Goal: Task Accomplishment & Management: Manage account settings

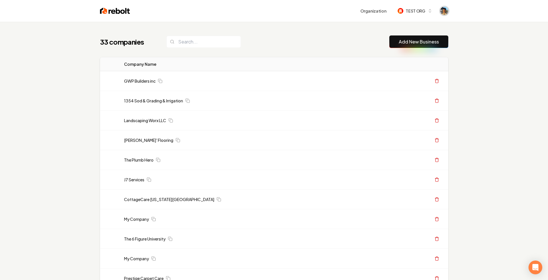
click at [445, 10] on img "Open user button" at bounding box center [444, 11] width 8 height 8
click at [421, 12] on span "TEST ORG" at bounding box center [414, 11] width 19 height 6
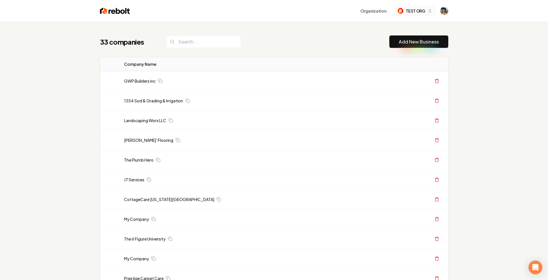
click at [407, 13] on span "TEST ORG" at bounding box center [414, 11] width 19 height 6
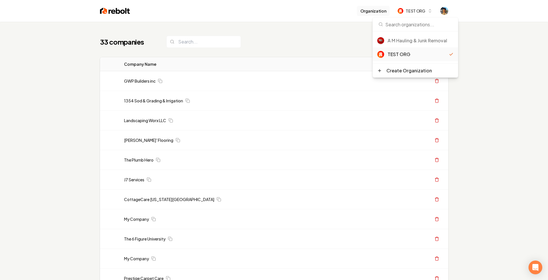
click at [383, 15] on button "Organization" at bounding box center [373, 11] width 33 height 10
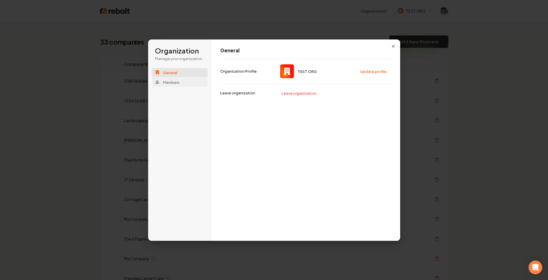
click at [180, 78] on button "Members" at bounding box center [179, 82] width 56 height 9
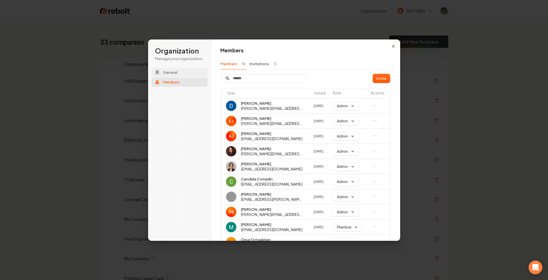
click at [184, 72] on button "General" at bounding box center [179, 72] width 56 height 9
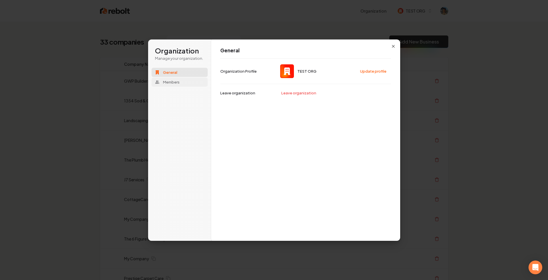
click at [182, 82] on button "Members" at bounding box center [179, 82] width 56 height 9
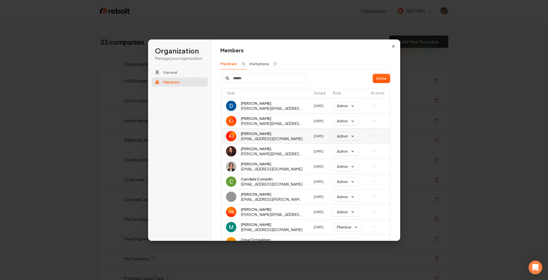
scroll to position [29, 0]
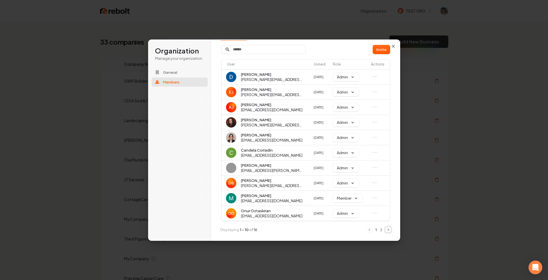
click at [387, 231] on icon "Next" at bounding box center [388, 230] width 5 height 5
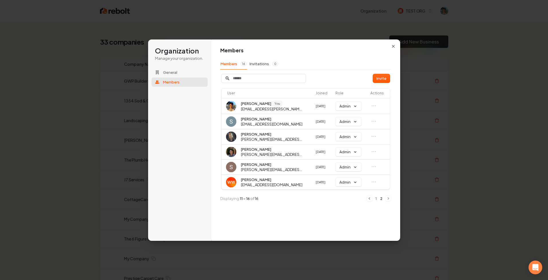
scroll to position [0, 0]
click at [369, 200] on icon "Previous" at bounding box center [369, 198] width 5 height 5
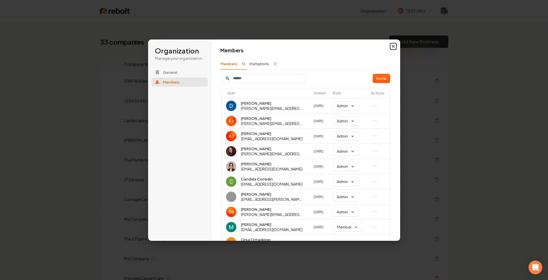
click at [392, 46] on icon "button" at bounding box center [393, 46] width 5 height 5
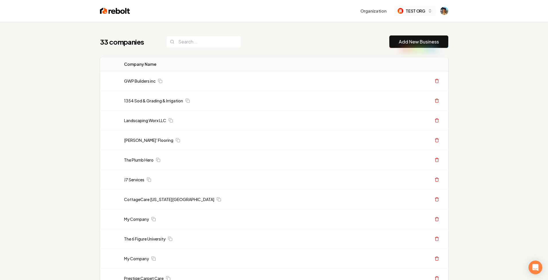
click at [415, 15] on button "TEST ORG" at bounding box center [414, 11] width 41 height 10
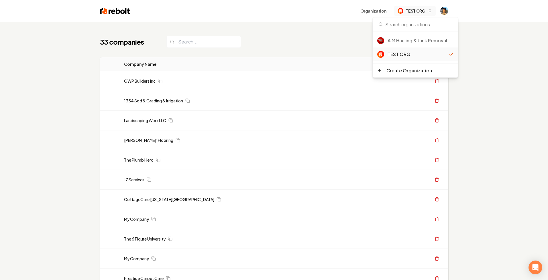
click at [414, 9] on span "TEST ORG" at bounding box center [414, 11] width 19 height 6
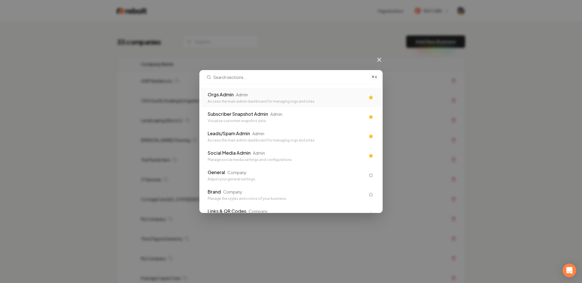
click at [353, 102] on div "Access the main admin dashboard for managing orgs and sites" at bounding box center [286, 101] width 157 height 5
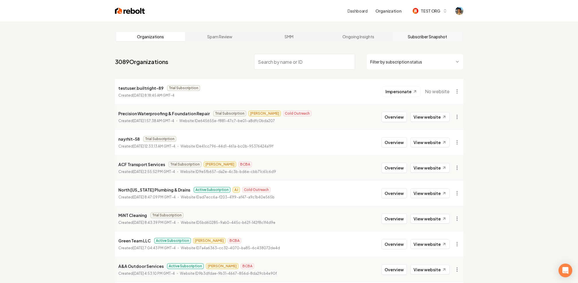
click at [403, 34] on link "Subscriber Snapshot" at bounding box center [427, 36] width 69 height 9
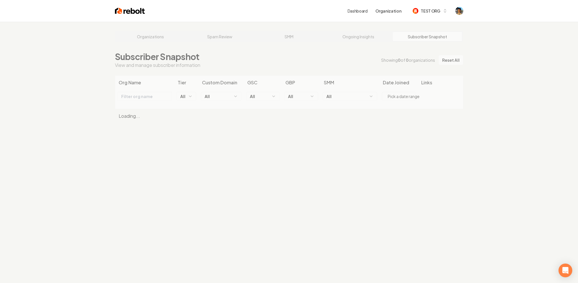
click at [476, 55] on div "Organizations Spam Review SMM Ongoing Insights Subscriber Snapshot Subscriber S…" at bounding box center [289, 163] width 578 height 283
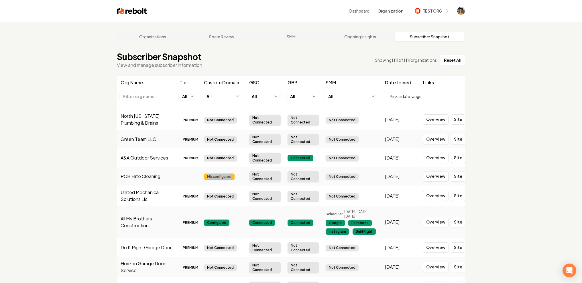
drag, startPoint x: 205, startPoint y: 175, endPoint x: 247, endPoint y: 175, distance: 41.8
click at [247, 175] on tr "PCB Elite Cleaning Misconfigured Not Connected Not Connected Not Connected Sep …" at bounding box center [291, 176] width 348 height 19
click at [190, 177] on td at bounding box center [188, 176] width 24 height 19
click at [229, 74] on main "Organizations Spam Review SMM Ongoing Insights Subscriber Snapshot Subscriber S…" at bounding box center [291, 170] width 367 height 296
click at [359, 8] on link "Dashboard" at bounding box center [359, 11] width 20 height 6
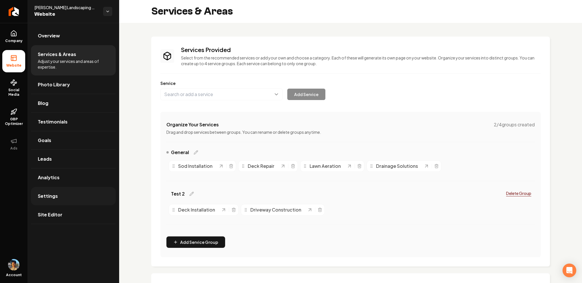
click at [54, 194] on span "Settings" at bounding box center [48, 196] width 20 height 7
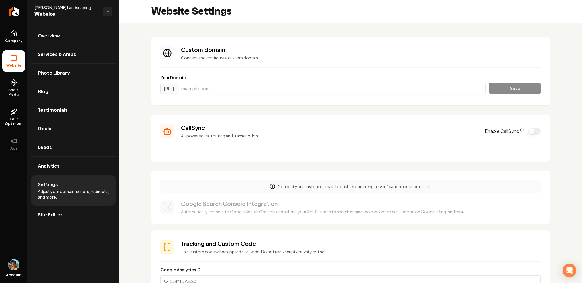
drag, startPoint x: 165, startPoint y: 87, endPoint x: 231, endPoint y: 91, distance: 66.2
click at [232, 91] on div "https://www." at bounding box center [322, 88] width 325 height 11
drag, startPoint x: 163, startPoint y: 84, endPoint x: 248, endPoint y: 92, distance: 84.5
click at [248, 92] on div "https://www." at bounding box center [322, 88] width 325 height 11
drag, startPoint x: 169, startPoint y: 81, endPoint x: 237, endPoint y: 98, distance: 69.9
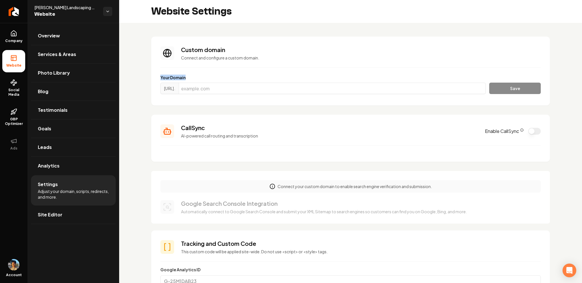
click at [237, 98] on section "Custom domain Connect and configure a custom domain. Your Domain https://www. S…" at bounding box center [350, 71] width 399 height 69
click at [194, 99] on section "Custom domain Connect and configure a custom domain. Your Domain https://www. S…" at bounding box center [350, 71] width 399 height 69
drag, startPoint x: 157, startPoint y: 82, endPoint x: 235, endPoint y: 91, distance: 77.5
click at [235, 91] on section "Custom domain Connect and configure a custom domain. Your Domain https://www. S…" at bounding box center [350, 71] width 399 height 69
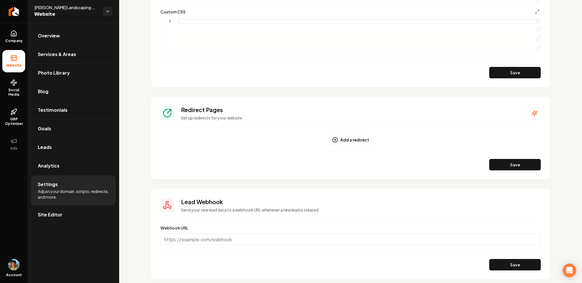
scroll to position [455, 0]
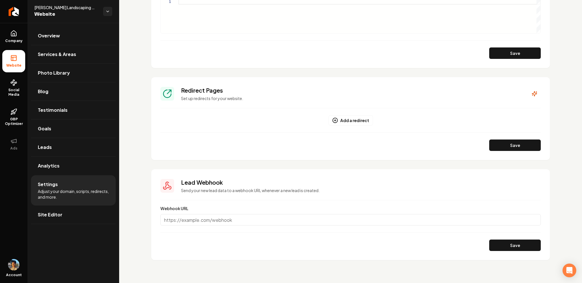
drag, startPoint x: 165, startPoint y: 222, endPoint x: 187, endPoint y: 222, distance: 22.3
click at [187, 222] on input "Webhook URL" at bounding box center [350, 219] width 380 height 11
drag, startPoint x: 182, startPoint y: 219, endPoint x: 149, endPoint y: 219, distance: 33.2
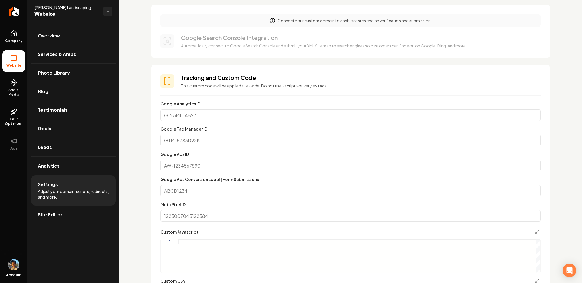
scroll to position [0, 0]
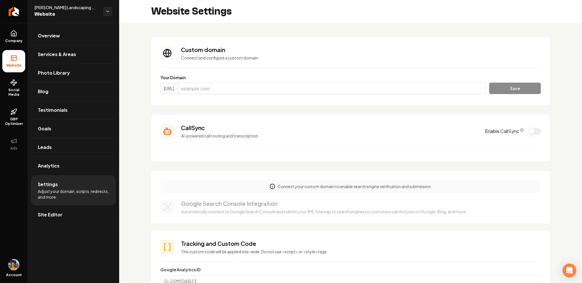
drag, startPoint x: 184, startPoint y: 88, endPoint x: 206, endPoint y: 92, distance: 22.5
click at [206, 92] on section "Custom domain Connect and configure a custom domain. Your Domain https://www. S…" at bounding box center [350, 71] width 399 height 69
click at [155, 74] on section "Custom domain Connect and configure a custom domain. Your Domain https://www. S…" at bounding box center [350, 71] width 399 height 69
drag, startPoint x: 155, startPoint y: 74, endPoint x: 196, endPoint y: 88, distance: 44.0
click at [197, 88] on section "Custom domain Connect and configure a custom domain. Your Domain https://www. S…" at bounding box center [350, 71] width 399 height 69
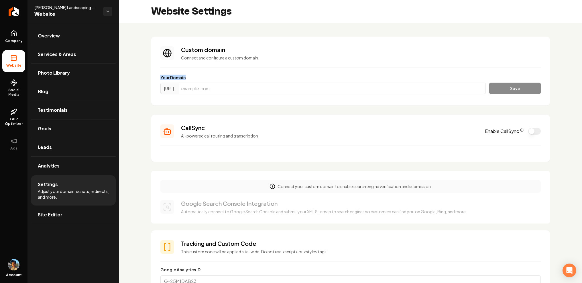
drag, startPoint x: 155, startPoint y: 74, endPoint x: 218, endPoint y: 102, distance: 68.7
click at [219, 103] on section "Custom domain Connect and configure a custom domain. Your Domain https://www. S…" at bounding box center [350, 71] width 399 height 69
click at [173, 64] on section "Custom domain Connect and configure a custom domain. Your Domain https://www. S…" at bounding box center [350, 71] width 399 height 69
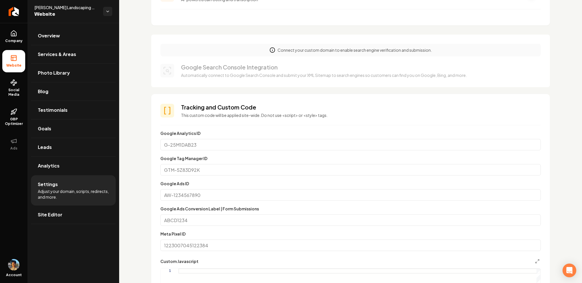
scroll to position [194, 0]
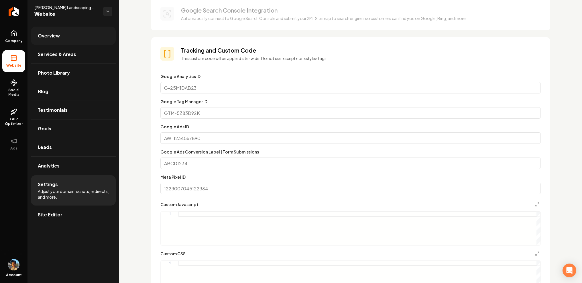
click at [81, 32] on link "Overview" at bounding box center [73, 36] width 85 height 18
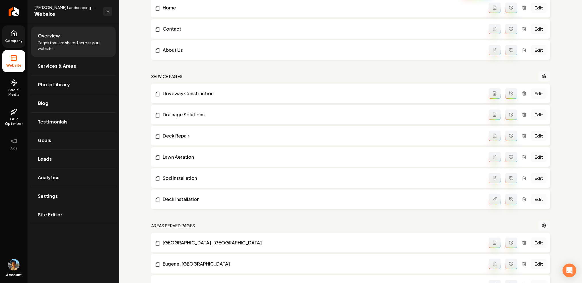
click at [11, 36] on icon at bounding box center [13, 33] width 5 height 5
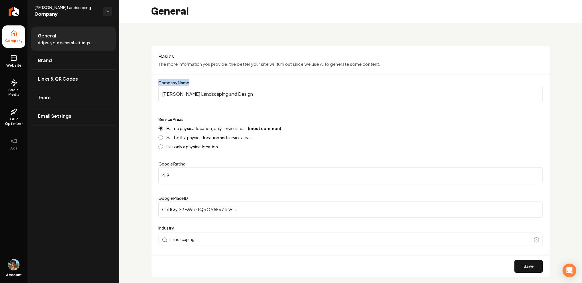
drag, startPoint x: 157, startPoint y: 84, endPoint x: 232, endPoint y: 84, distance: 74.7
click at [232, 84] on div "Basics The more information you provide, the better your site will turn out sin…" at bounding box center [350, 162] width 399 height 232
drag, startPoint x: 159, startPoint y: 78, endPoint x: 211, endPoint y: 86, distance: 53.3
click at [211, 86] on div "Basics The more information you provide, the better your site will turn out sin…" at bounding box center [350, 162] width 399 height 232
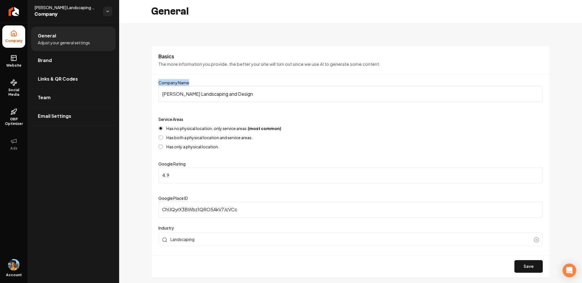
click at [196, 84] on div "Company Name Gary Krause Landscaping and Design" at bounding box center [350, 90] width 384 height 23
click at [259, 98] on input "[PERSON_NAME] Landscaping and Design" at bounding box center [350, 94] width 384 height 16
paste input "[PERSON_NAME] Landscaping and Design"
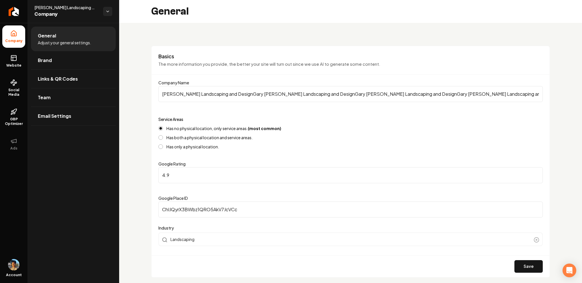
paste input "[PERSON_NAME] Landscaping and Design"
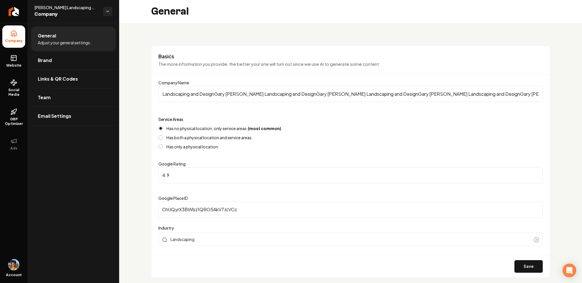
paste input "[PERSON_NAME] Landscaping and Design"
paste
type input "Gary Krause Landscaping and DesignGary Krause Landscaping and DesignGary Krause…"
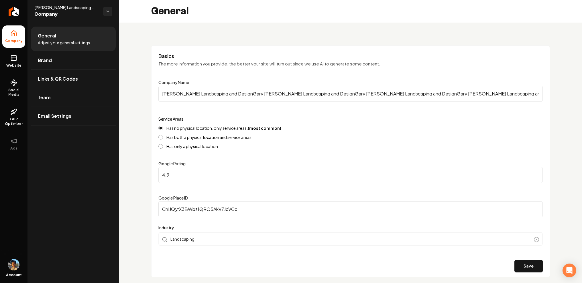
click at [245, 94] on input "Gary Krause Landscaping and DesignGary Krause Landscaping and DesignGary Krause…" at bounding box center [350, 94] width 384 height 16
click at [14, 11] on icon "Return to dashboard" at bounding box center [13, 11] width 5 height 0
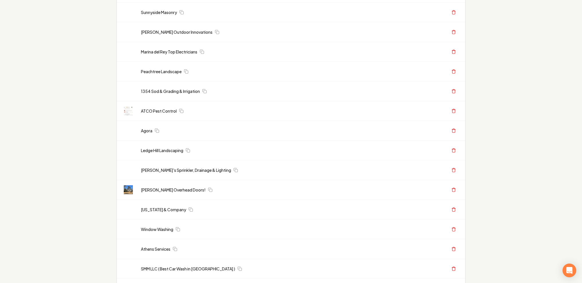
scroll to position [476, 0]
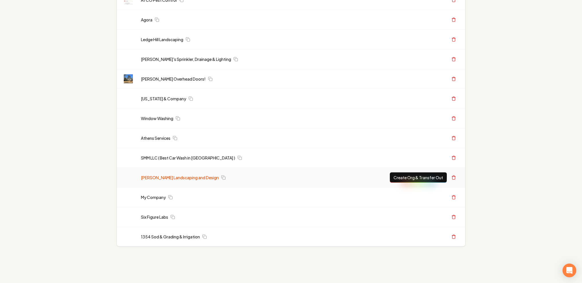
click at [170, 176] on link "[PERSON_NAME] Landscaping and Design" at bounding box center [180, 178] width 78 height 6
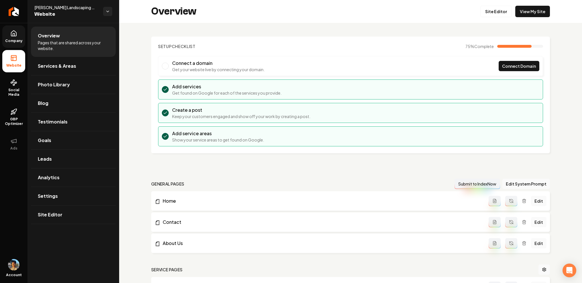
click at [16, 34] on icon at bounding box center [13, 33] width 5 height 5
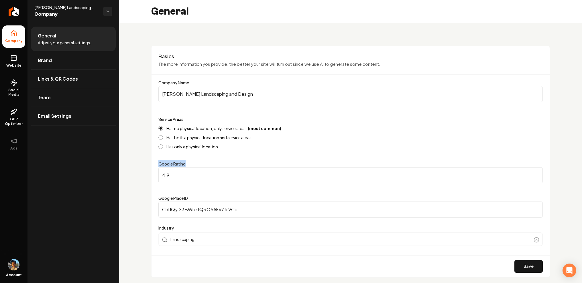
drag, startPoint x: 158, startPoint y: 163, endPoint x: 240, endPoint y: 161, distance: 82.2
click at [240, 161] on div "Google Rating 4.9" at bounding box center [350, 172] width 384 height 23
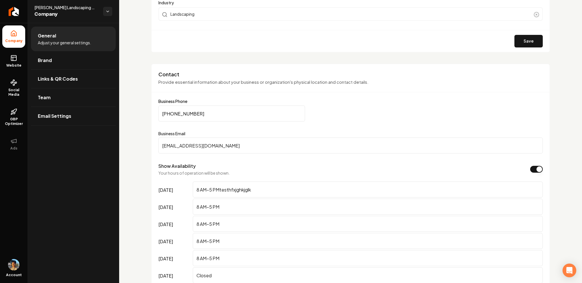
scroll to position [226, 0]
drag, startPoint x: 162, startPoint y: 112, endPoint x: 231, endPoint y: 113, distance: 69.0
click at [231, 113] on input "(555) 555-5555" at bounding box center [231, 113] width 147 height 16
click at [152, 84] on div "Contact Provide essential information about your business or organization's phy…" at bounding box center [350, 81] width 398 height 22
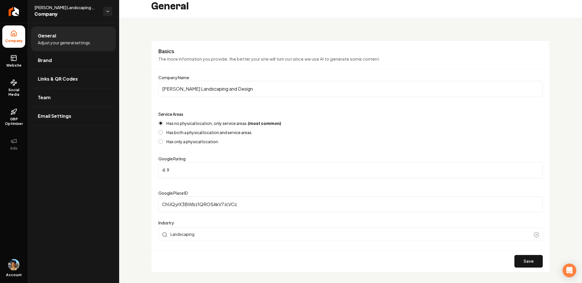
scroll to position [0, 0]
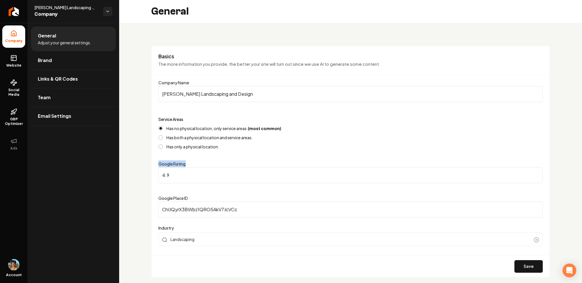
drag, startPoint x: 156, startPoint y: 162, endPoint x: 208, endPoint y: 162, distance: 51.8
click at [208, 162] on div "Basics The more information you provide, the better your site will turn out sin…" at bounding box center [350, 162] width 399 height 232
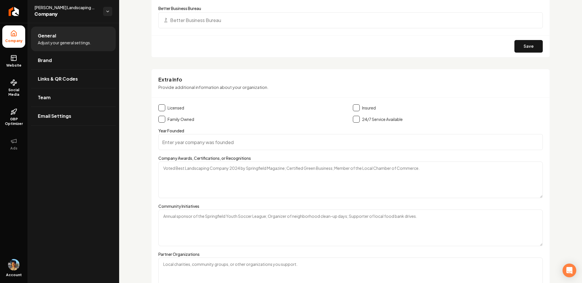
scroll to position [847, 0]
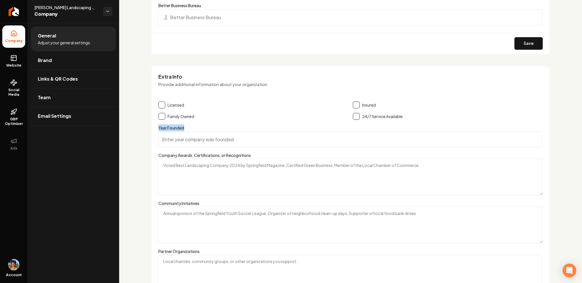
drag, startPoint x: 157, startPoint y: 128, endPoint x: 210, endPoint y: 128, distance: 53.0
click at [210, 128] on div "Extra Info Provide additional information about your organization. Licensed Ins…" at bounding box center [350, 193] width 399 height 255
type input "22"
click at [537, 138] on input "22" at bounding box center [350, 139] width 384 height 16
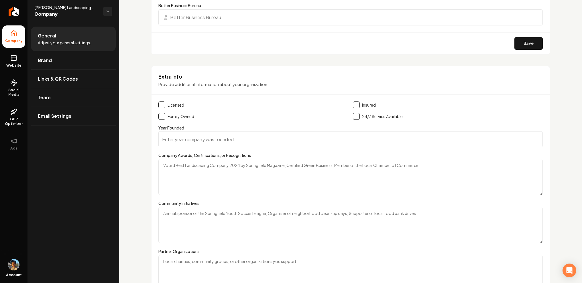
click at [320, 74] on h3 "Extra Info" at bounding box center [350, 76] width 384 height 7
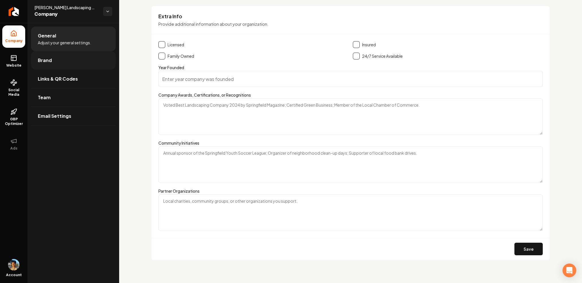
click at [54, 63] on link "Brand" at bounding box center [73, 60] width 85 height 18
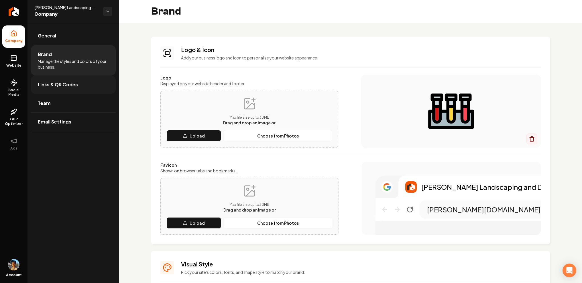
click at [90, 92] on link "Links & QR Codes" at bounding box center [73, 85] width 85 height 18
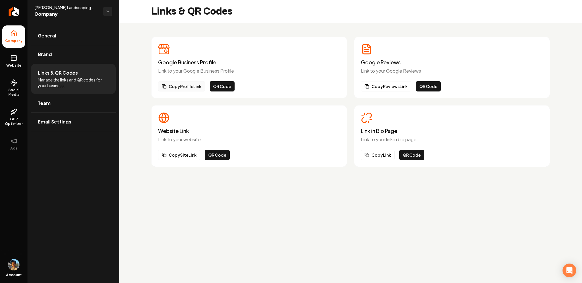
click at [194, 84] on button "Copy Profile Link" at bounding box center [181, 86] width 47 height 10
click at [225, 88] on button "QR Code" at bounding box center [222, 86] width 25 height 10
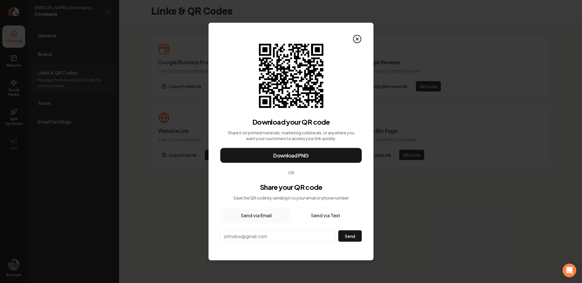
click at [312, 216] on button "Send via Text" at bounding box center [325, 216] width 69 height 13
click at [276, 216] on button "Send via Email" at bounding box center [256, 216] width 69 height 13
click at [357, 39] on icon at bounding box center [357, 39] width 2 height 2
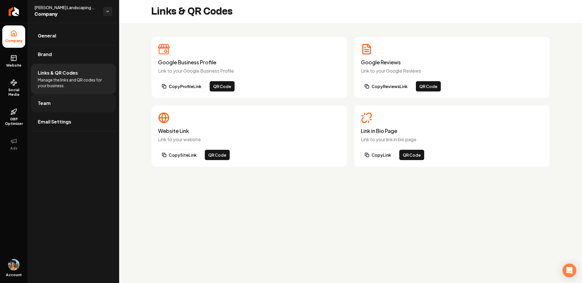
click at [53, 112] on link "Team" at bounding box center [73, 103] width 85 height 18
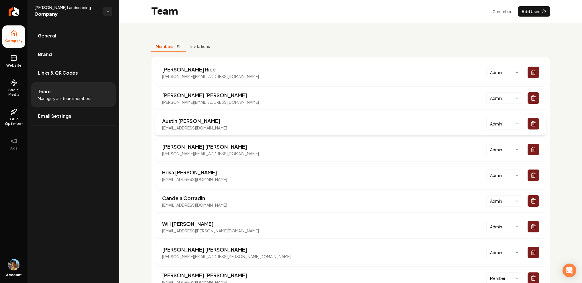
scroll to position [50, 0]
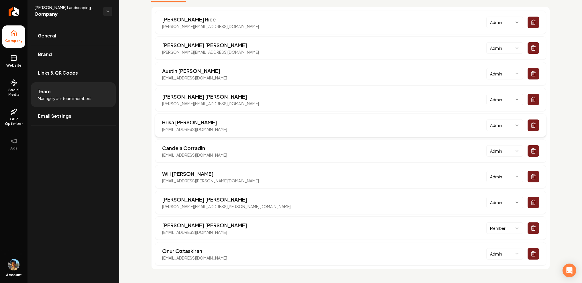
click at [511, 121] on html "Company Website Social Media GBP Optimizer Ads Account Gary Krause Landscaping …" at bounding box center [291, 141] width 582 height 283
click at [225, 36] on html "Company Website Social Media GBP Optimizer Ads Account Gary Krause Landscaping …" at bounding box center [291, 141] width 582 height 283
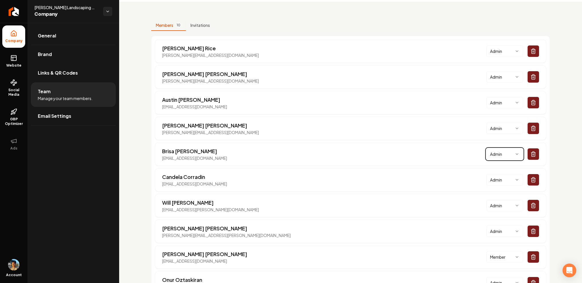
scroll to position [0, 0]
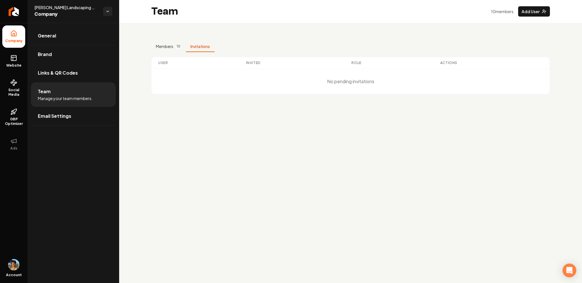
click at [192, 50] on button "Invitations" at bounding box center [200, 46] width 29 height 11
click at [537, 13] on button "Add User" at bounding box center [534, 11] width 32 height 10
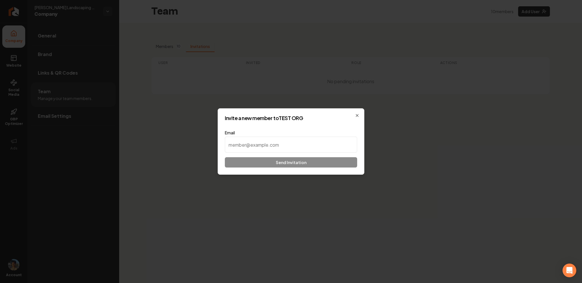
click at [360, 116] on div "Invite a new member to TEST ORG Email Send Invitation Close" at bounding box center [291, 142] width 147 height 66
click at [358, 115] on icon "button" at bounding box center [357, 115] width 5 height 5
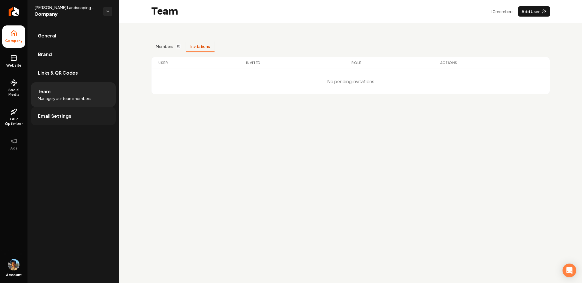
click at [59, 118] on span "Email Settings" at bounding box center [55, 116] width 34 height 7
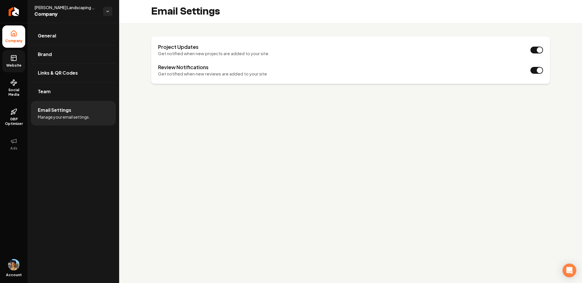
click at [19, 54] on link "Website" at bounding box center [13, 61] width 23 height 22
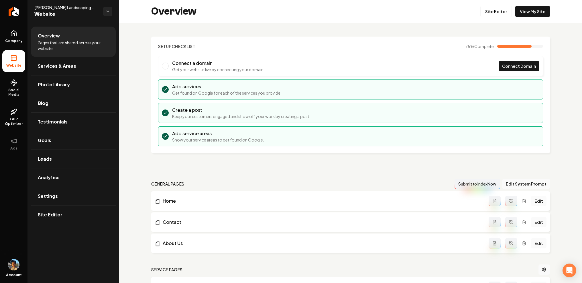
click at [537, 198] on link "Edit" at bounding box center [538, 201] width 15 height 10
click at [496, 199] on icon "Main content area" at bounding box center [494, 201] width 3 height 4
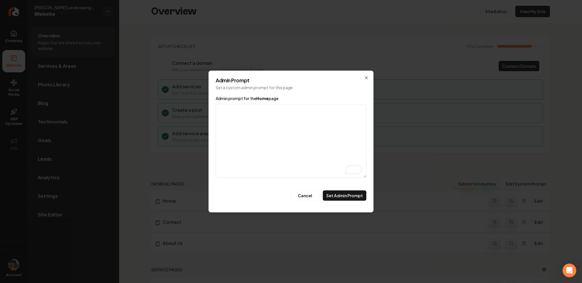
drag, startPoint x: 254, startPoint y: 93, endPoint x: 303, endPoint y: 94, distance: 48.7
click at [303, 94] on div "Admin Prompt Set a custom admin prompt for this page. Admin prompt for the Home…" at bounding box center [290, 142] width 165 height 142
click at [322, 174] on textarea "Admin prompt for the Home page" at bounding box center [291, 141] width 151 height 74
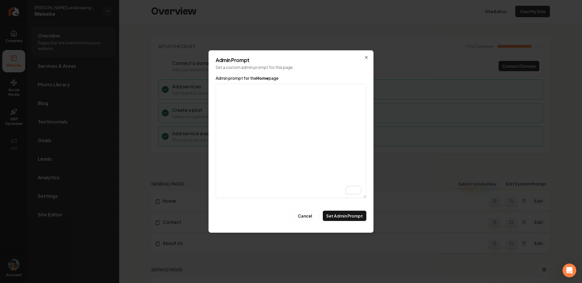
drag, startPoint x: 365, startPoint y: 177, endPoint x: 381, endPoint y: 217, distance: 43.0
click at [381, 217] on body "Company Website Social Media GBP Optimizer Ads Account [PERSON_NAME] Landscapin…" at bounding box center [291, 141] width 582 height 283
click at [366, 56] on icon "button" at bounding box center [366, 58] width 5 height 5
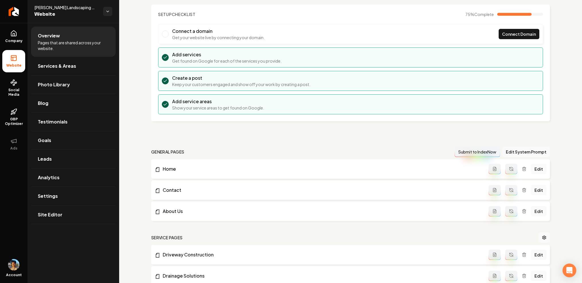
scroll to position [40, 0]
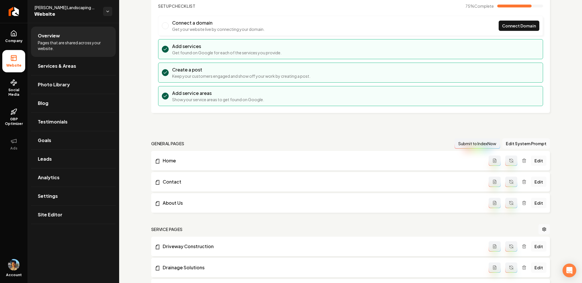
click at [496, 160] on icon "Main content area" at bounding box center [494, 161] width 5 height 5
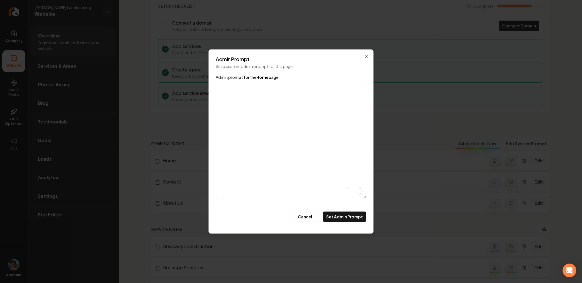
drag, startPoint x: 366, startPoint y: 176, endPoint x: 367, endPoint y: 217, distance: 41.0
click at [367, 217] on div "Admin Prompt Set a custom admin prompt for this page. Admin prompt for the Home…" at bounding box center [290, 142] width 165 height 184
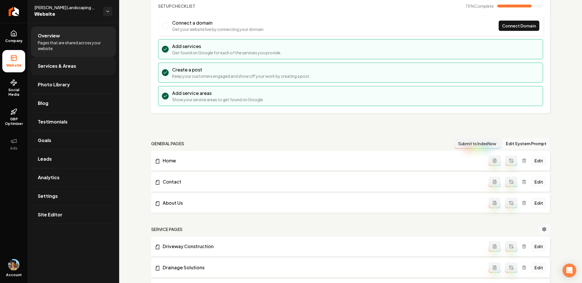
click at [67, 68] on span "Services & Areas" at bounding box center [57, 66] width 38 height 7
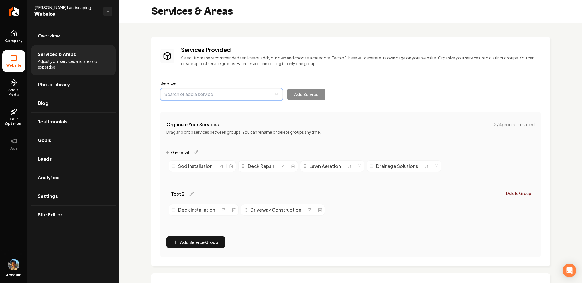
click at [276, 97] on button "Main content area" at bounding box center [221, 94] width 122 height 12
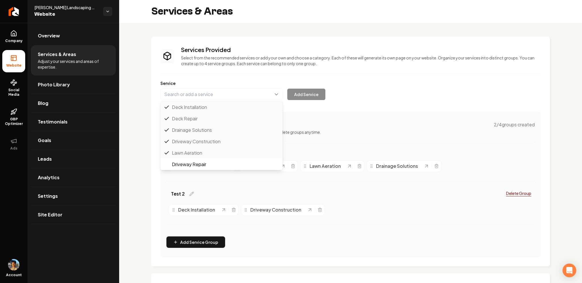
click at [440, 72] on div "Services Provided Select from the recommended services or add your own and choo…" at bounding box center [350, 152] width 380 height 212
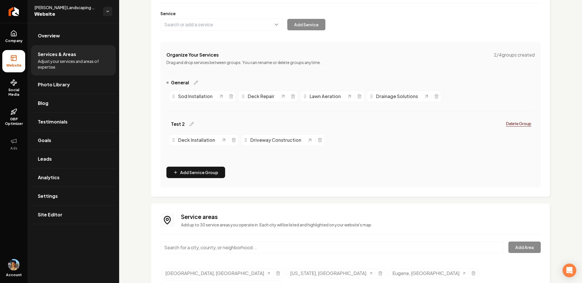
scroll to position [90, 0]
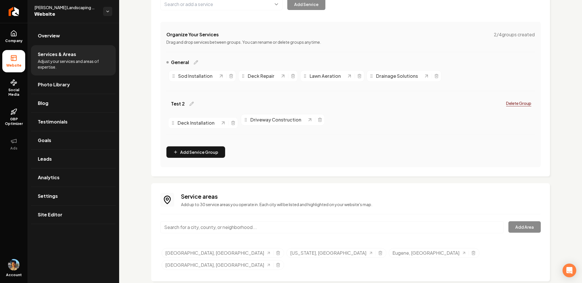
click at [171, 121] on icon "Main content area" at bounding box center [173, 123] width 5 height 5
click at [173, 228] on input "Main content area" at bounding box center [331, 228] width 343 height 12
click at [139, 212] on div "Services Provided Select from the recommended services or add your own and choo…" at bounding box center [350, 114] width 463 height 363
click at [191, 231] on input "Main content area" at bounding box center [331, 228] width 343 height 12
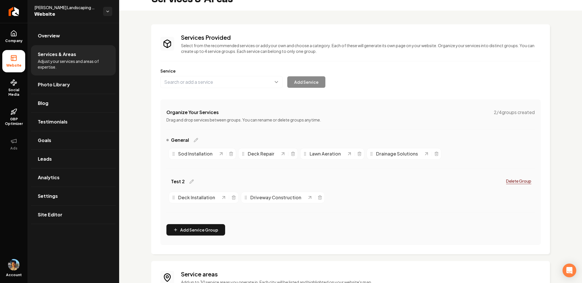
scroll to position [0, 0]
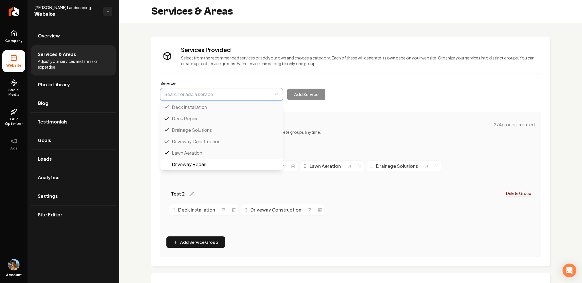
click at [198, 93] on button "Main content area" at bounding box center [221, 94] width 122 height 12
click at [147, 95] on div "Services Provided Select from the recommended services or add your own and choo…" at bounding box center [350, 204] width 463 height 363
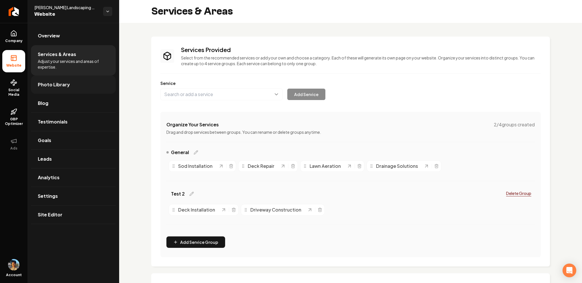
click at [65, 84] on span "Photo Library" at bounding box center [54, 84] width 32 height 7
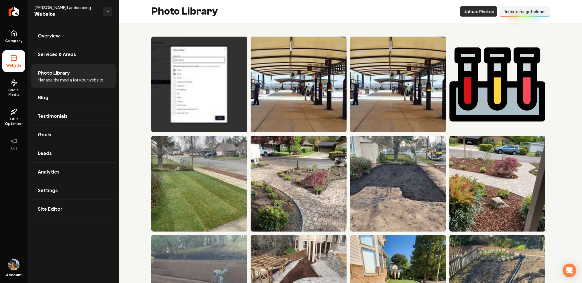
click at [471, 11] on button "Upload Photos" at bounding box center [478, 11] width 37 height 10
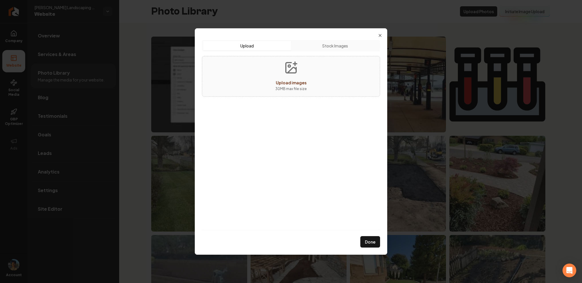
click at [334, 47] on button "Stock Images" at bounding box center [335, 45] width 88 height 9
click at [252, 78] on input "Search stock images to use on your site." at bounding box center [278, 77] width 139 height 13
click at [251, 151] on div "Upload Upload Stock Images Search stock images to use on your site. Search" at bounding box center [291, 135] width 178 height 190
click at [378, 35] on icon "button" at bounding box center [380, 35] width 5 height 5
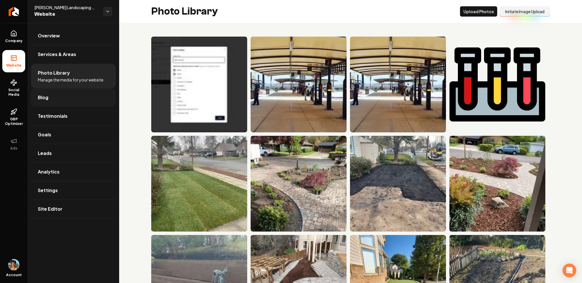
click at [54, 93] on link "Blog" at bounding box center [73, 97] width 85 height 18
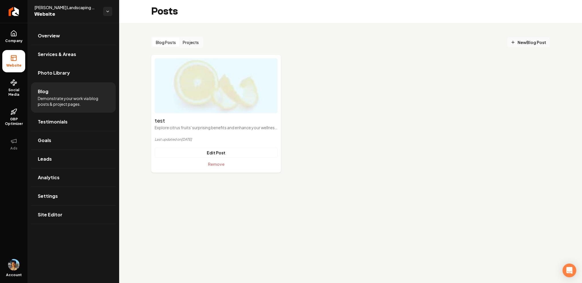
click at [529, 40] on span "New Blog Post" at bounding box center [529, 43] width 36 height 6
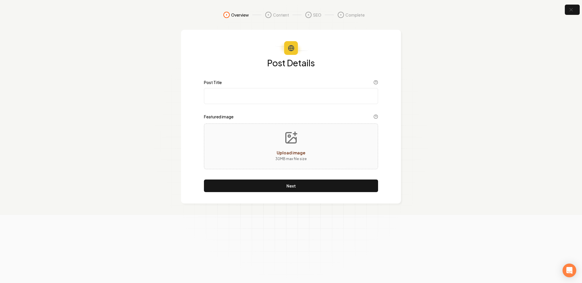
click at [247, 95] on input "Post Title" at bounding box center [291, 96] width 174 height 16
click at [574, 9] on icon "button" at bounding box center [570, 9] width 7 height 7
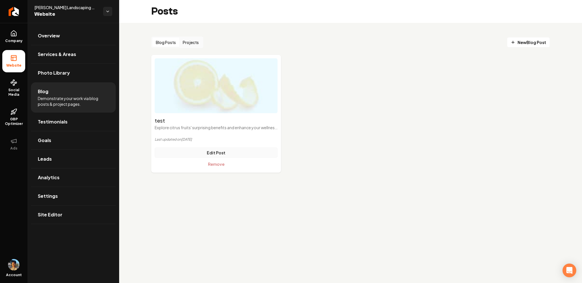
click at [208, 151] on link "Edit Post" at bounding box center [216, 153] width 123 height 10
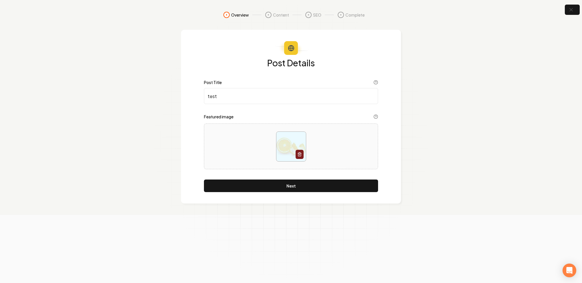
click at [261, 97] on input "test" at bounding box center [291, 96] width 174 height 16
click at [568, 11] on icon "button" at bounding box center [570, 9] width 7 height 7
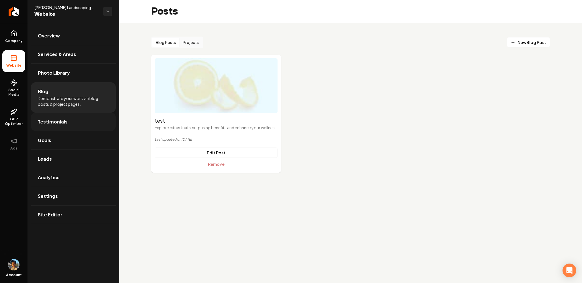
click at [58, 123] on span "Testimonials" at bounding box center [53, 122] width 30 height 7
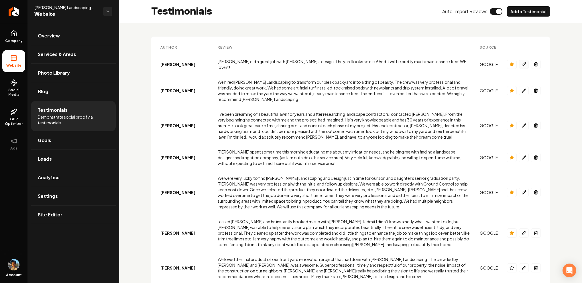
click at [523, 64] on icon "Main content area" at bounding box center [523, 64] width 5 height 5
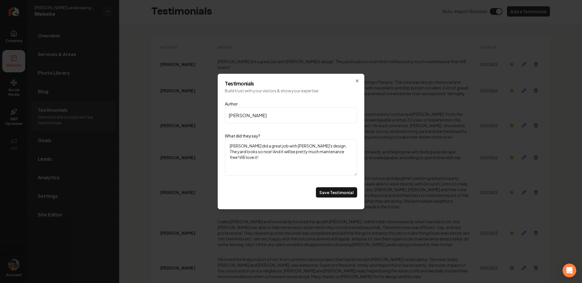
click at [248, 156] on textarea "[PERSON_NAME] did a great job with [PERSON_NAME]'s design. The yard looks so ni…" at bounding box center [291, 157] width 132 height 37
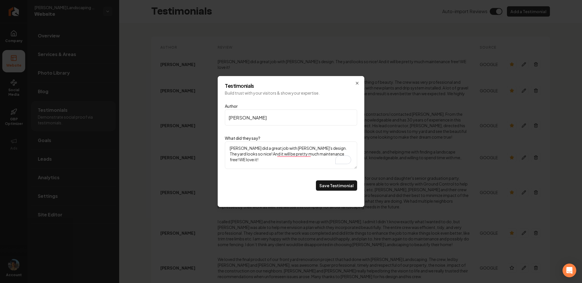
drag, startPoint x: 356, startPoint y: 172, endPoint x: 341, endPoint y: 145, distance: 30.5
click at [340, 145] on textarea "[PERSON_NAME] did a great job with [PERSON_NAME]'s design. The yard looks so ni…" at bounding box center [291, 155] width 132 height 27
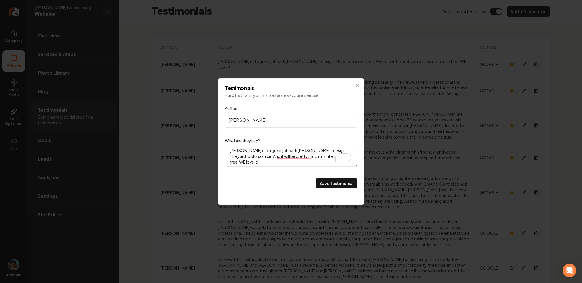
click at [279, 125] on input "[PERSON_NAME]" at bounding box center [291, 120] width 132 height 16
click at [358, 87] on icon "Main content area" at bounding box center [357, 85] width 5 height 5
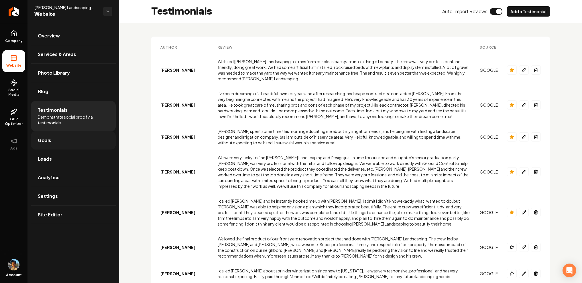
click at [48, 144] on span "Goals" at bounding box center [44, 140] width 13 height 7
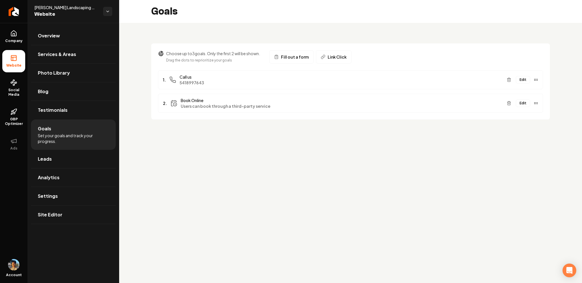
click at [525, 81] on button "Edit" at bounding box center [523, 79] width 14 height 7
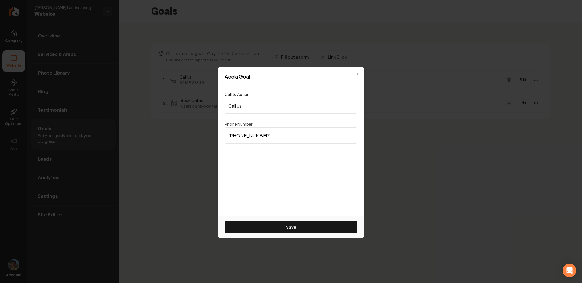
click at [322, 135] on input "[PHONE_NUMBER]" at bounding box center [290, 136] width 133 height 16
click at [251, 171] on div "Call to Action Call us Phone Number [PHONE_NUMBER] Save" at bounding box center [291, 150] width 147 height 132
click at [358, 74] on div "Add a Goal" at bounding box center [291, 79] width 147 height 10
click at [358, 73] on icon "button" at bounding box center [357, 74] width 2 height 2
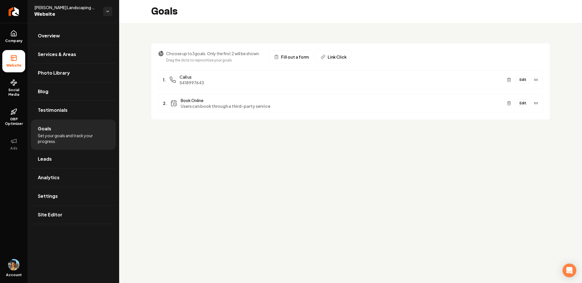
click at [297, 58] on span "Fill out a form" at bounding box center [295, 57] width 28 height 6
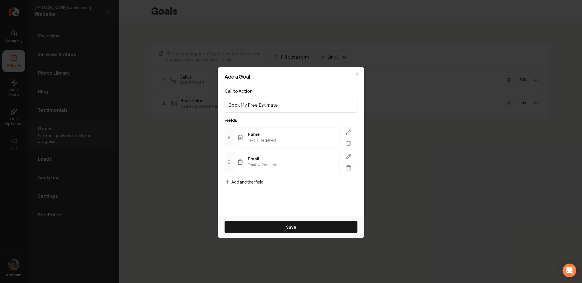
click at [247, 182] on span "Add another field" at bounding box center [247, 182] width 32 height 6
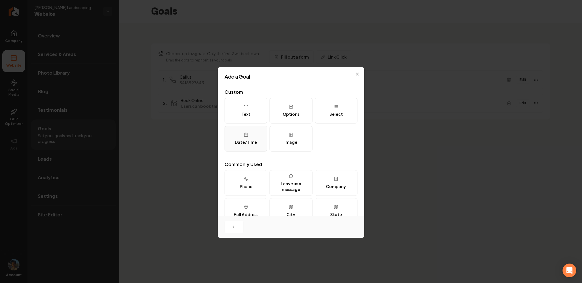
click at [251, 142] on div "Date/Time" at bounding box center [246, 142] width 22 height 6
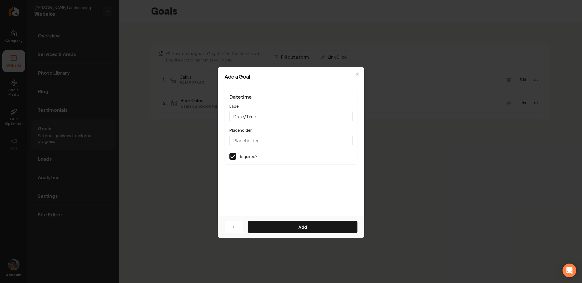
click at [255, 108] on div "Label Date/Time" at bounding box center [290, 112] width 123 height 19
click at [250, 117] on input "Date/Time" at bounding box center [290, 116] width 123 height 11
click at [249, 144] on input "Placeholder" at bounding box center [290, 140] width 123 height 11
click at [358, 74] on div "Add a Goal" at bounding box center [291, 79] width 147 height 10
click at [238, 223] on button "button" at bounding box center [233, 227] width 19 height 13
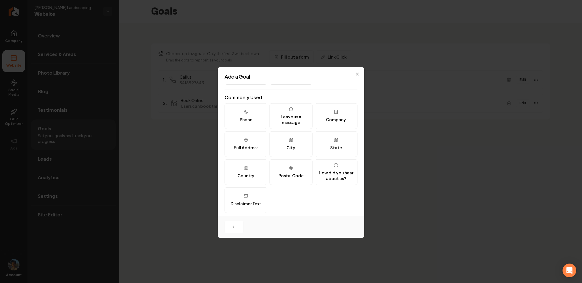
scroll to position [70, 0]
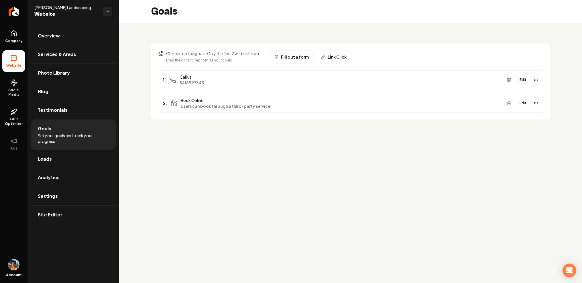
click at [195, 111] on div "2. Book Online Users can book through a third-party service Edit" at bounding box center [350, 103] width 385 height 19
click at [523, 103] on button "Edit" at bounding box center [523, 103] width 14 height 7
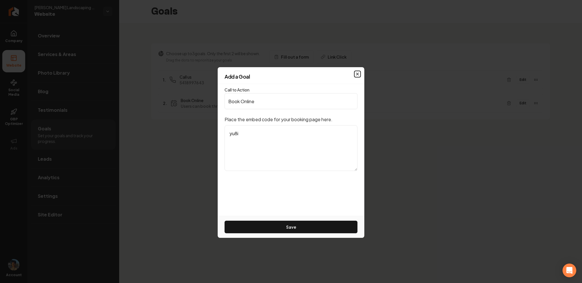
click at [355, 72] on icon "button" at bounding box center [357, 74] width 5 height 5
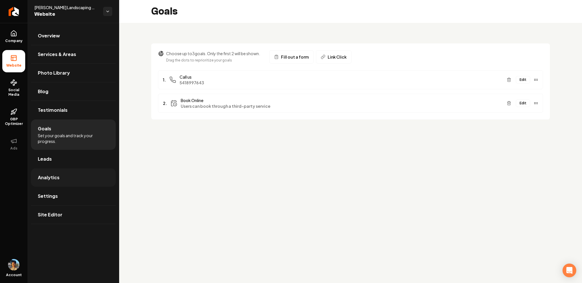
click at [45, 175] on span "Analytics" at bounding box center [49, 177] width 22 height 7
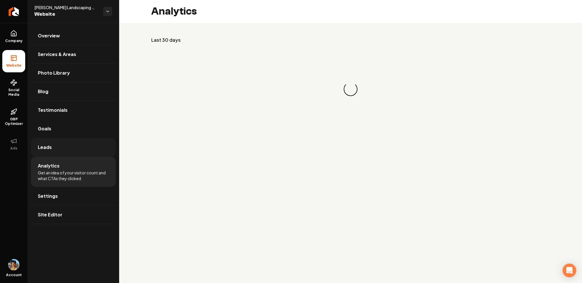
click at [51, 146] on link "Leads" at bounding box center [73, 147] width 85 height 18
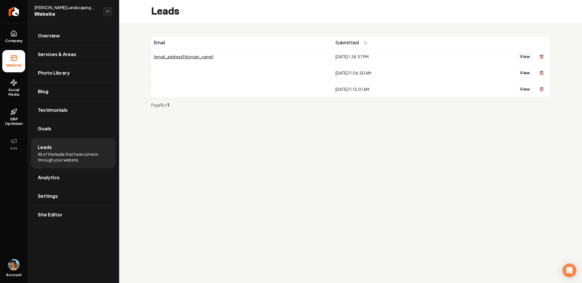
click at [525, 55] on button "View" at bounding box center [524, 57] width 17 height 10
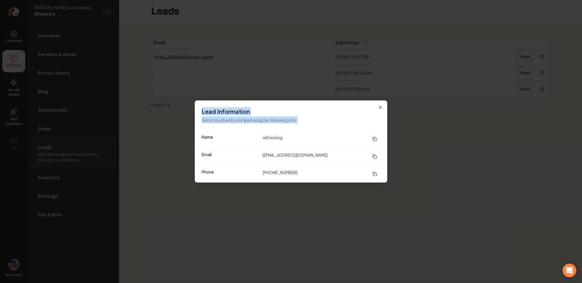
drag, startPoint x: 200, startPoint y: 135, endPoint x: 403, endPoint y: 205, distance: 214.9
click at [405, 205] on body "Company Website Social Media GBP Optimizer Ads Account [PERSON_NAME] Landscapin…" at bounding box center [291, 141] width 582 height 283
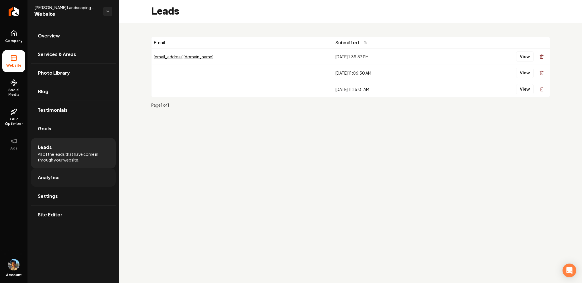
click at [76, 177] on link "Analytics" at bounding box center [73, 178] width 85 height 18
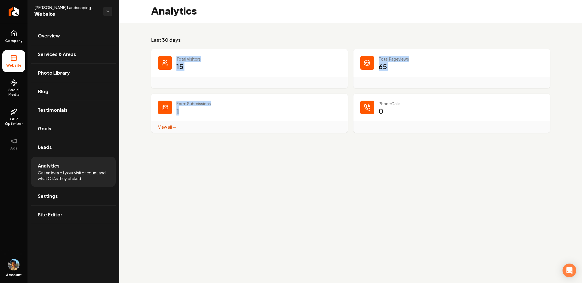
drag, startPoint x: 176, startPoint y: 57, endPoint x: 304, endPoint y: 141, distance: 153.0
click at [302, 141] on div "Last 30 days Total Visitors 15 Total Pageviews 65 Form Submissions 1 View all →…" at bounding box center [350, 85] width 463 height 124
click at [304, 141] on div "Last 30 days Total Visitors 15 Total Pageviews 65 Form Submissions 1 View all →…" at bounding box center [350, 85] width 463 height 124
click at [159, 126] on link "View all → Form Submissions stats" at bounding box center [167, 127] width 18 height 5
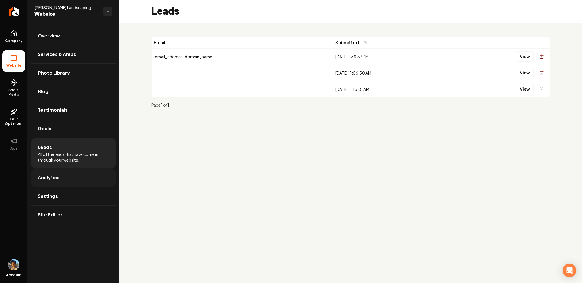
click at [62, 180] on link "Analytics" at bounding box center [73, 178] width 85 height 18
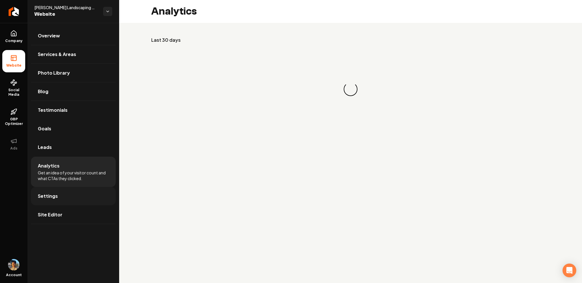
click at [64, 201] on link "Settings" at bounding box center [73, 196] width 85 height 18
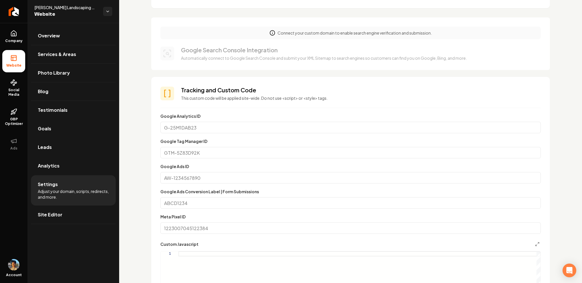
scroll to position [107, 0]
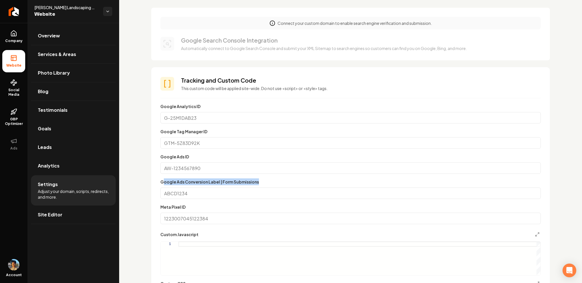
drag, startPoint x: 172, startPoint y: 182, endPoint x: 268, endPoint y: 182, distance: 95.9
click at [268, 182] on div "Google Ads Conversion Label | Form Submissions" at bounding box center [350, 189] width 380 height 21
click at [141, 192] on div "Custom domain Connect and configure a custom domain. Your Domain [URL]. Save Co…" at bounding box center [350, 245] width 463 height 659
drag, startPoint x: 161, startPoint y: 182, endPoint x: 265, endPoint y: 183, distance: 103.7
click at [265, 183] on section "Tracking and Custom Code This custom code will be applied site-wide. Do not use…" at bounding box center [350, 213] width 399 height 293
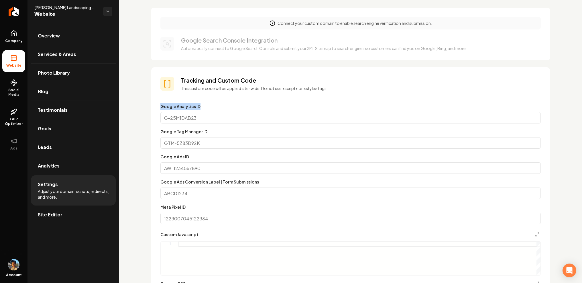
drag, startPoint x: 156, startPoint y: 107, endPoint x: 209, endPoint y: 107, distance: 53.0
click at [209, 107] on section "Tracking and Custom Code This custom code will be applied site-wide. Do not use…" at bounding box center [350, 213] width 399 height 293
drag, startPoint x: 162, startPoint y: 133, endPoint x: 239, endPoint y: 131, distance: 76.8
click at [239, 133] on section "Tracking and Custom Code This custom code will be applied site-wide. Do not use…" at bounding box center [350, 213] width 399 height 293
drag, startPoint x: 159, startPoint y: 159, endPoint x: 224, endPoint y: 159, distance: 65.6
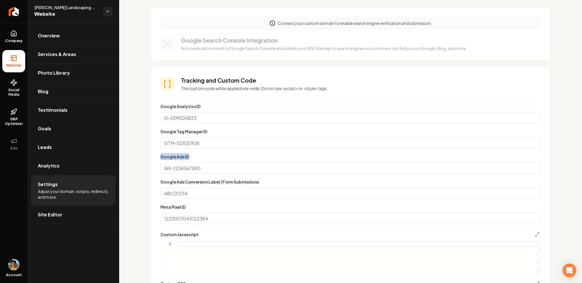
click at [225, 159] on section "Tracking and Custom Code This custom code will be applied site-wide. Do not use…" at bounding box center [350, 213] width 399 height 293
drag, startPoint x: 157, startPoint y: 211, endPoint x: 219, endPoint y: 206, distance: 62.4
click at [220, 207] on section "Tracking and Custom Code This custom code will be applied site-wide. Do not use…" at bounding box center [350, 213] width 399 height 293
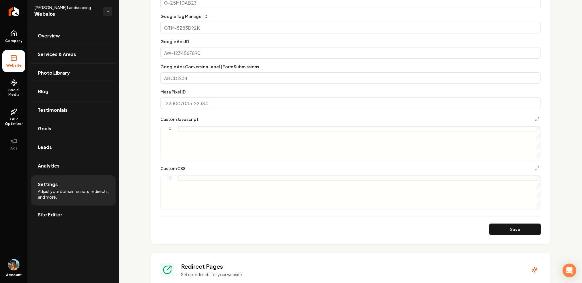
scroll to position [223, 0]
click at [188, 190] on div "Main content area" at bounding box center [359, 193] width 362 height 34
click at [198, 183] on div "Main content area" at bounding box center [359, 193] width 362 height 34
type textarea "*"
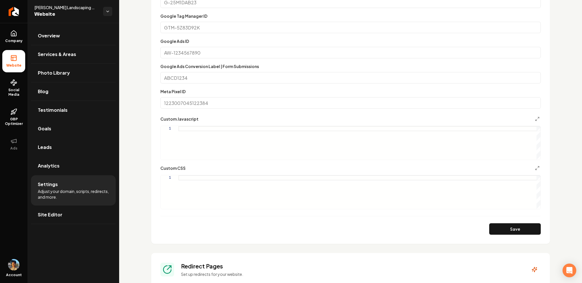
click at [146, 142] on div "Custom domain Connect and configure a custom domain. Your Domain [URL]. Save Co…" at bounding box center [350, 129] width 463 height 659
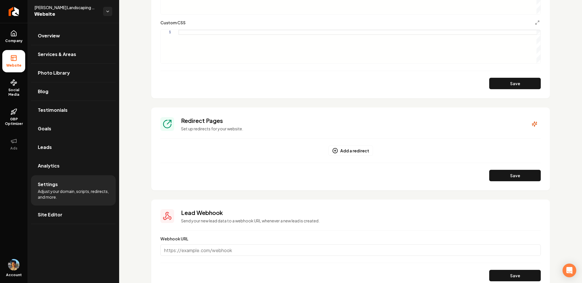
scroll to position [399, 0]
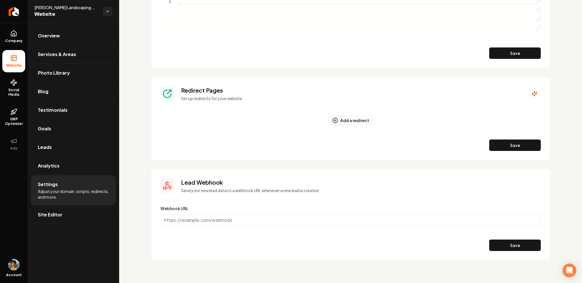
click at [342, 120] on button "Add a redirect" at bounding box center [350, 120] width 44 height 10
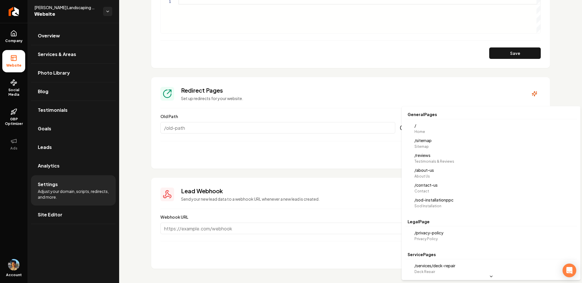
click at [447, 124] on body "**********" at bounding box center [291, 141] width 582 height 283
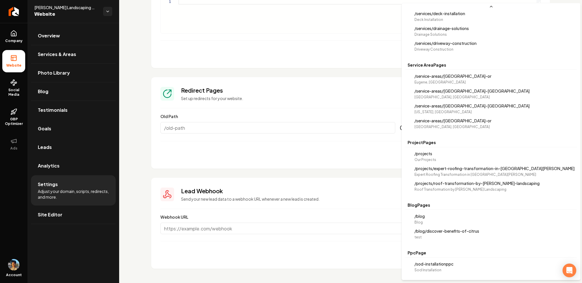
scroll to position [0, 0]
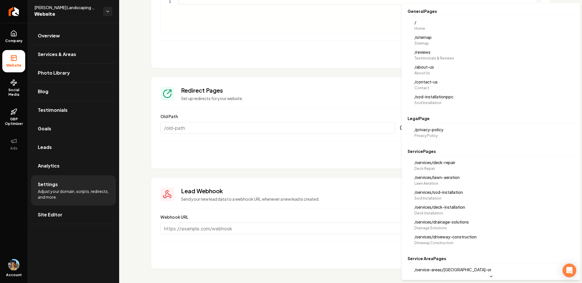
click at [329, 170] on html "**********" at bounding box center [291, 141] width 582 height 283
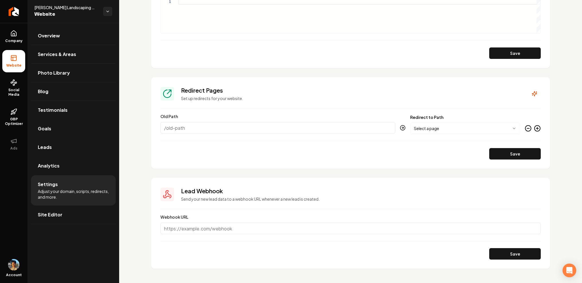
click at [287, 160] on section "**********" at bounding box center [350, 123] width 399 height 92
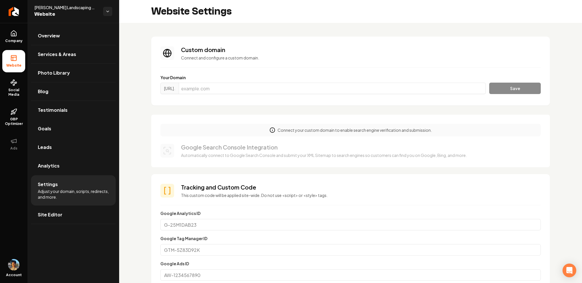
click at [79, 202] on li "Settings Adjust your domain, scripts, redirects, and more." at bounding box center [73, 191] width 85 height 30
click at [18, 87] on link "Social Media" at bounding box center [13, 88] width 23 height 27
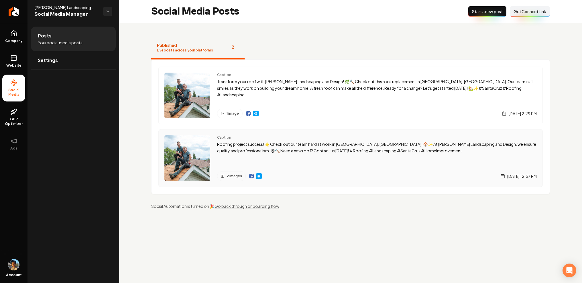
click at [507, 176] on span "[DATE] 12:57 PM" at bounding box center [521, 177] width 29 height 6
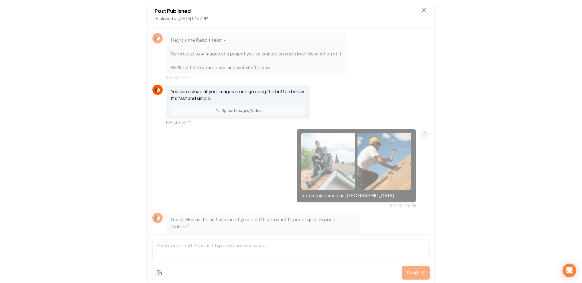
scroll to position [126, 0]
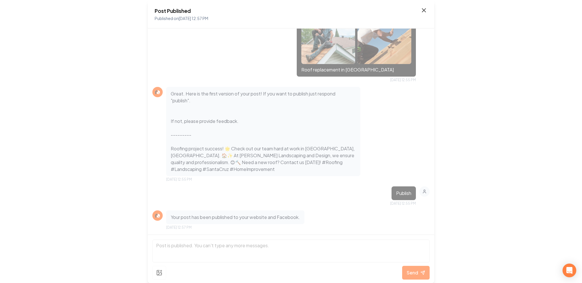
click at [424, 9] on icon at bounding box center [423, 10] width 3 height 3
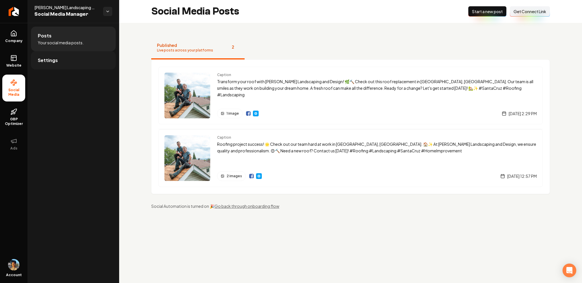
click at [69, 56] on link "Settings" at bounding box center [73, 60] width 85 height 18
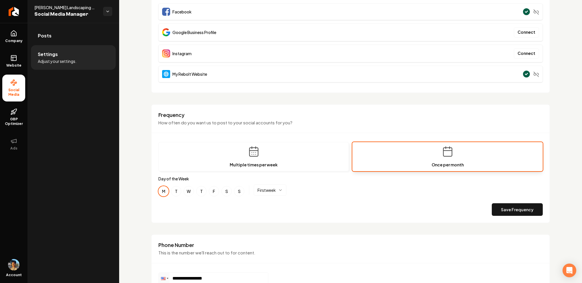
scroll to position [82, 0]
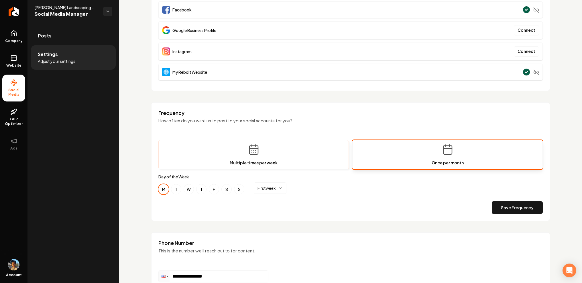
click at [282, 146] on button "Multiple times per week" at bounding box center [253, 154] width 190 height 29
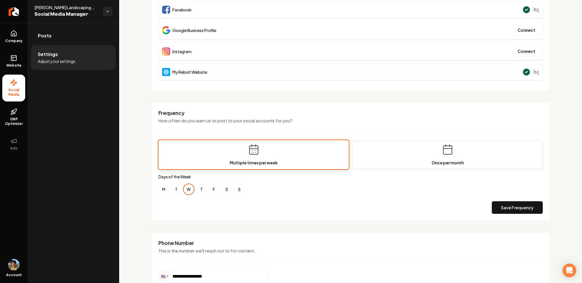
click at [384, 149] on button "Once per month" at bounding box center [447, 154] width 190 height 29
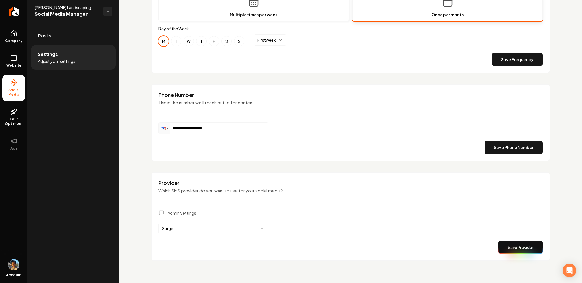
scroll to position [231, 0]
click at [214, 234] on div "Admin Settings Surge Save Provider" at bounding box center [350, 232] width 384 height 44
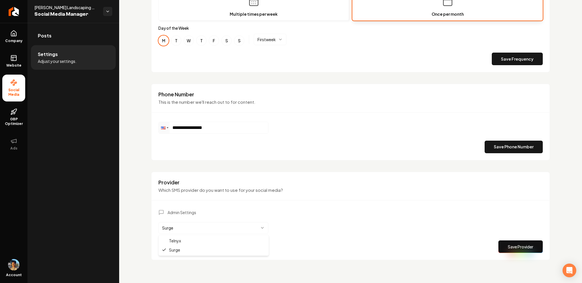
click at [219, 228] on html "**********" at bounding box center [291, 141] width 582 height 283
click at [210, 174] on div "Provider Which SMS provider do you want to use for your social media? Admin Set…" at bounding box center [350, 216] width 399 height 89
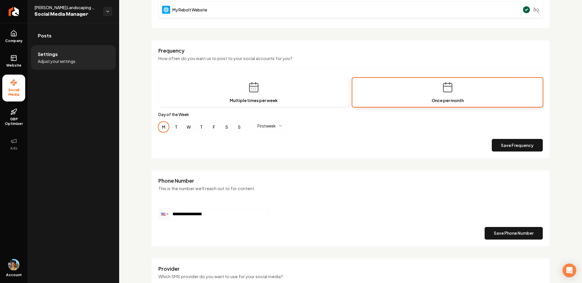
scroll to position [145, 0]
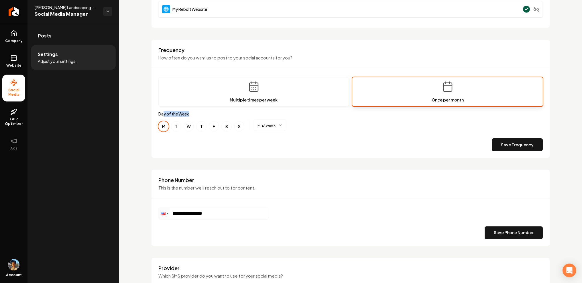
drag, startPoint x: 163, startPoint y: 113, endPoint x: 194, endPoint y: 113, distance: 31.5
click at [194, 113] on label "Day of the Week" at bounding box center [350, 114] width 384 height 6
drag, startPoint x: 158, startPoint y: 111, endPoint x: 196, endPoint y: 111, distance: 38.1
click at [196, 111] on div "Frequency How often do you want us to post to your social accounts for you? Mul…" at bounding box center [350, 99] width 399 height 119
drag, startPoint x: 157, startPoint y: 112, endPoint x: 202, endPoint y: 112, distance: 44.7
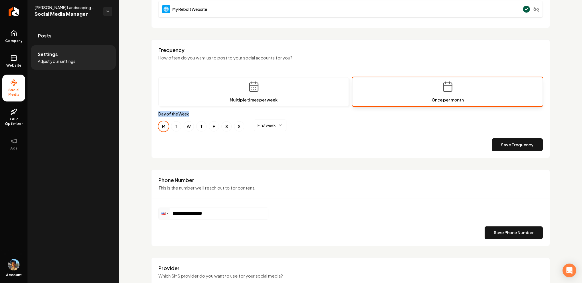
click at [202, 112] on div "Frequency How often do you want us to post to your social accounts for you? Mul…" at bounding box center [350, 99] width 399 height 119
drag, startPoint x: 159, startPoint y: 113, endPoint x: 193, endPoint y: 113, distance: 34.4
click at [193, 113] on label "Day of the Week" at bounding box center [350, 114] width 384 height 6
drag, startPoint x: 160, startPoint y: 113, endPoint x: 202, endPoint y: 113, distance: 42.1
click at [202, 113] on div "Frequency How often do you want us to post to your social accounts for you? Mul…" at bounding box center [350, 99] width 399 height 119
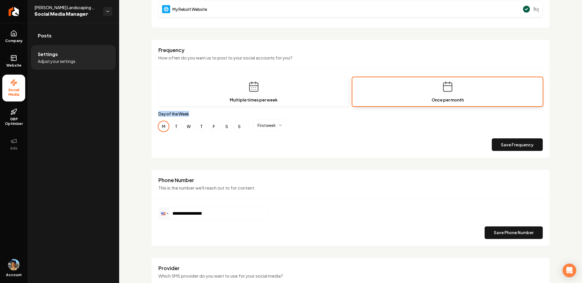
drag, startPoint x: 156, startPoint y: 114, endPoint x: 193, endPoint y: 114, distance: 37.5
click at [193, 114] on div "Frequency How often do you want us to post to your social accounts for you? Mul…" at bounding box center [350, 99] width 399 height 119
drag, startPoint x: 160, startPoint y: 113, endPoint x: 195, endPoint y: 114, distance: 35.2
click at [195, 114] on label "Day of the Week" at bounding box center [350, 114] width 384 height 6
click at [77, 48] on li "Settings Adjust your settings." at bounding box center [73, 57] width 85 height 25
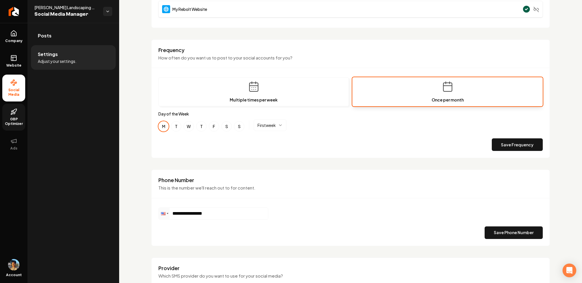
click at [10, 114] on link "GBP Optimizer" at bounding box center [13, 117] width 23 height 27
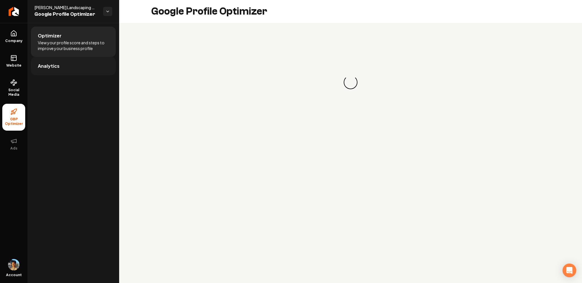
click at [62, 66] on link "Analytics" at bounding box center [73, 66] width 85 height 18
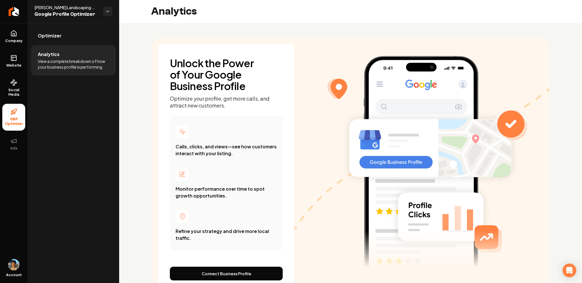
scroll to position [1, 0]
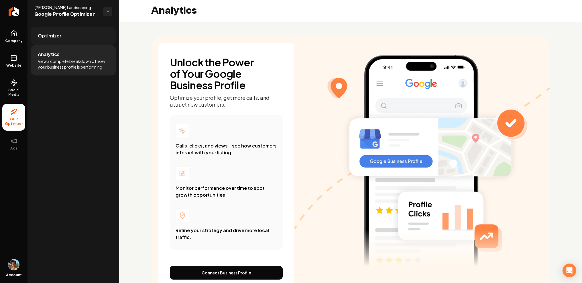
click at [64, 30] on link "Optimizer" at bounding box center [73, 36] width 85 height 18
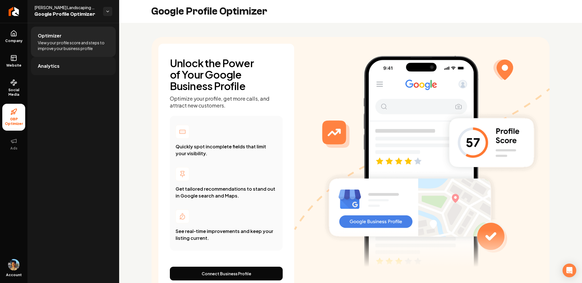
click at [79, 67] on link "Analytics" at bounding box center [73, 66] width 85 height 18
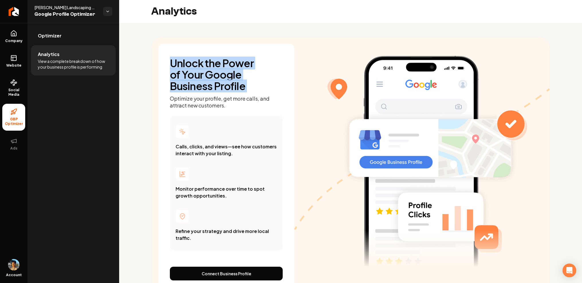
drag, startPoint x: 241, startPoint y: 84, endPoint x: 268, endPoint y: 94, distance: 29.2
click at [268, 94] on div "Unlock the Power of Your Google Business Profile Optimize your profile, get mor…" at bounding box center [226, 84] width 113 height 52
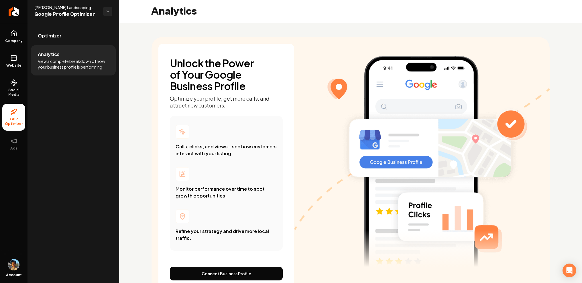
click at [233, 86] on h1 "Unlock the Power of Your Google Business Profile" at bounding box center [216, 75] width 92 height 34
click at [53, 30] on link "Optimizer" at bounding box center [73, 36] width 85 height 18
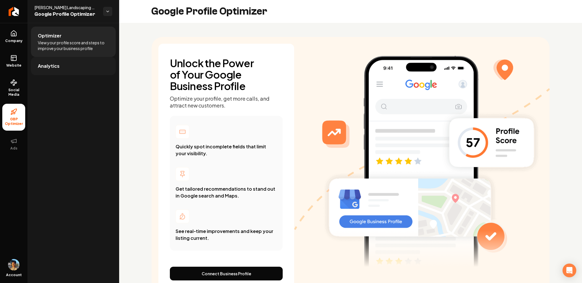
click at [62, 66] on link "Analytics" at bounding box center [73, 66] width 85 height 18
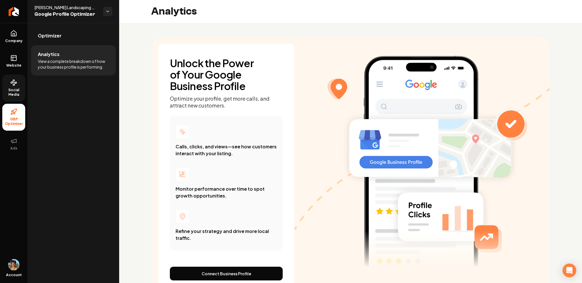
click at [20, 87] on link "Social Media" at bounding box center [13, 88] width 23 height 27
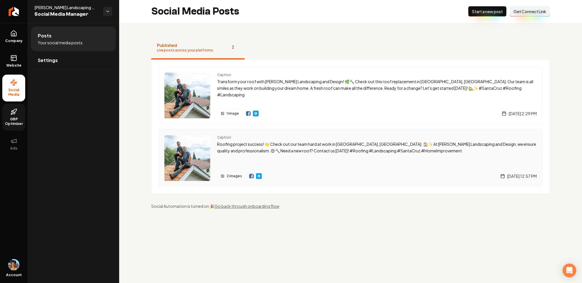
click at [227, 177] on span "2 images" at bounding box center [233, 176] width 15 height 5
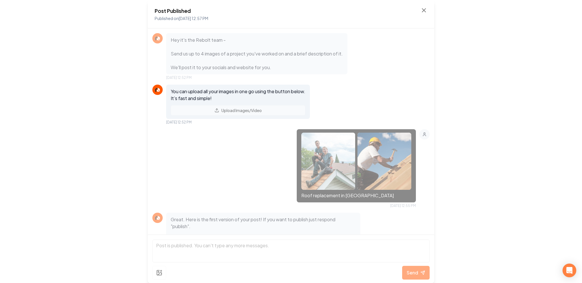
scroll to position [126, 0]
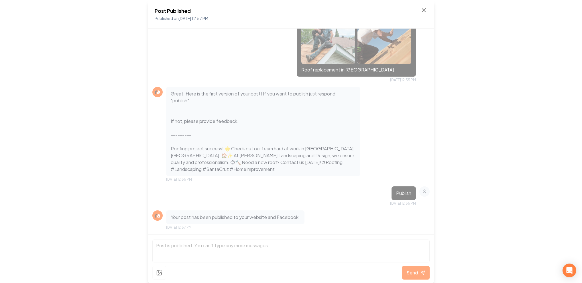
click at [428, 11] on div "Post Published Published on [DATE] 12:57 PM" at bounding box center [291, 14] width 286 height 29
click at [423, 10] on icon at bounding box center [423, 10] width 3 height 3
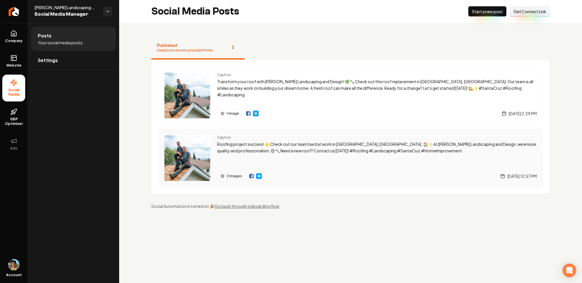
click at [248, 147] on p "Roofing project success! 🌟 Check out our team hard at work in [GEOGRAPHIC_DATA]…" at bounding box center [377, 147] width 320 height 13
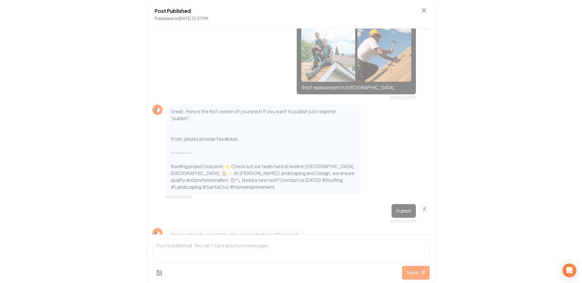
scroll to position [126, 0]
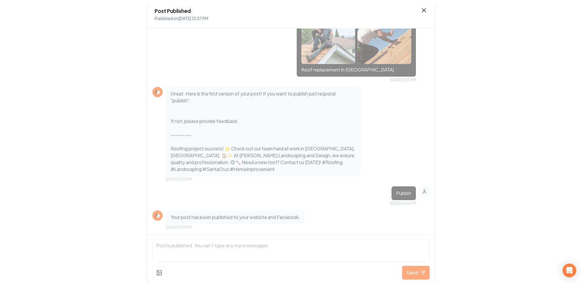
click at [425, 13] on icon at bounding box center [423, 10] width 7 height 7
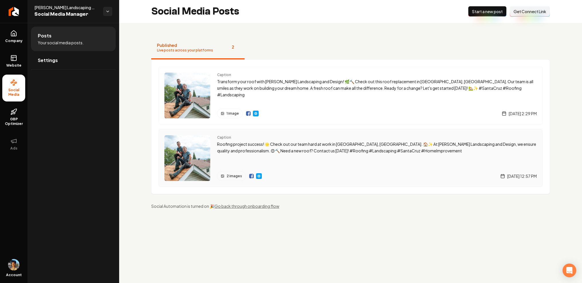
click at [234, 178] on span "2 images" at bounding box center [233, 176] width 15 height 5
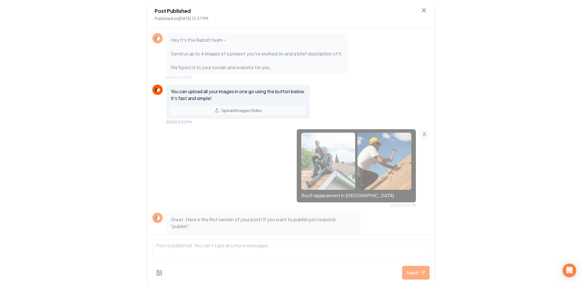
scroll to position [126, 0]
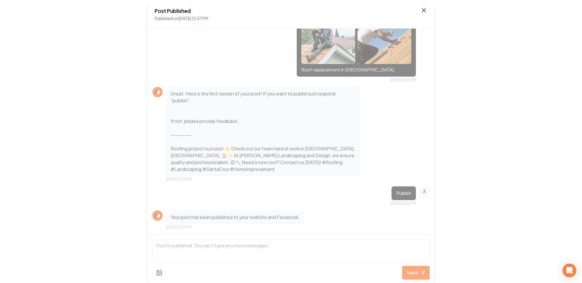
click at [424, 13] on icon at bounding box center [423, 10] width 7 height 7
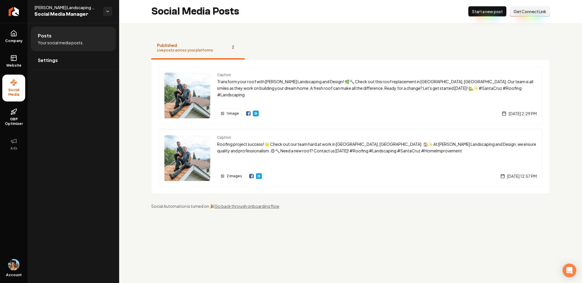
click at [267, 46] on nav "Published Live posts across your platforms 2" at bounding box center [350, 48] width 399 height 23
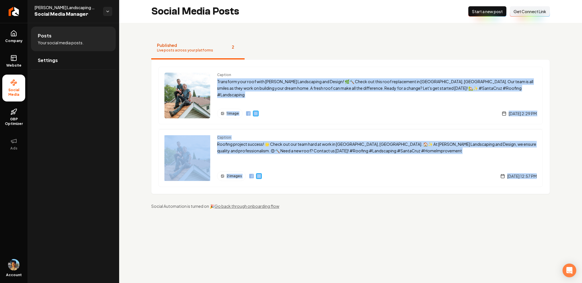
drag, startPoint x: 551, startPoint y: 74, endPoint x: 392, endPoint y: 200, distance: 202.7
click at [392, 200] on div "Published Live posts across your platforms 2 Caption Transform your roof with […" at bounding box center [350, 123] width 463 height 200
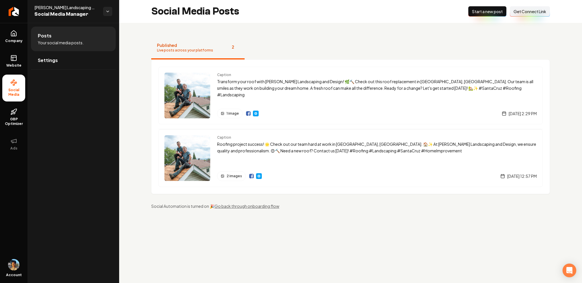
click at [235, 215] on div "Published Live posts across your platforms 2 Caption Transform your roof with […" at bounding box center [350, 123] width 463 height 200
click at [235, 207] on link "Go back through onboarding flow" at bounding box center [246, 206] width 65 height 5
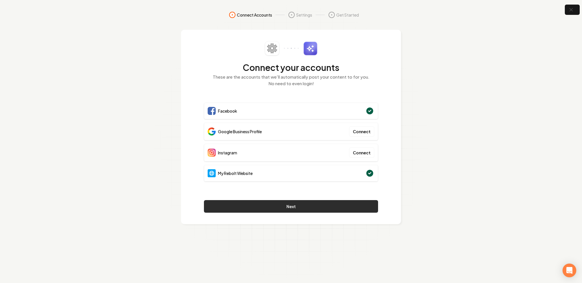
click at [288, 206] on button "Next" at bounding box center [291, 206] width 174 height 13
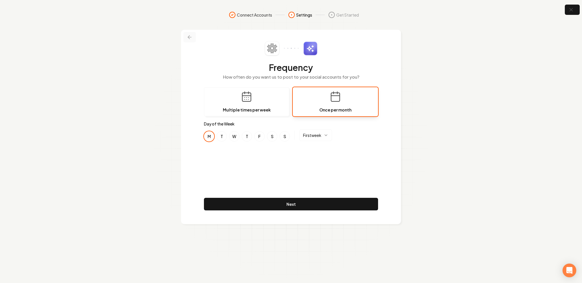
click at [190, 36] on icon at bounding box center [190, 37] width 6 height 6
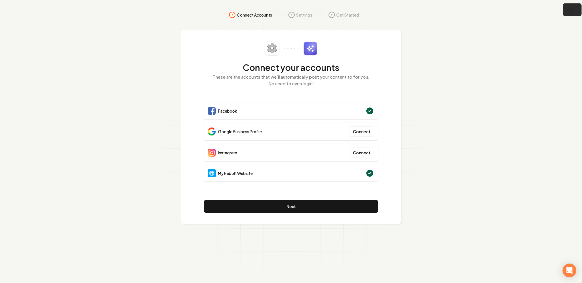
click at [572, 9] on icon "button" at bounding box center [570, 9] width 7 height 7
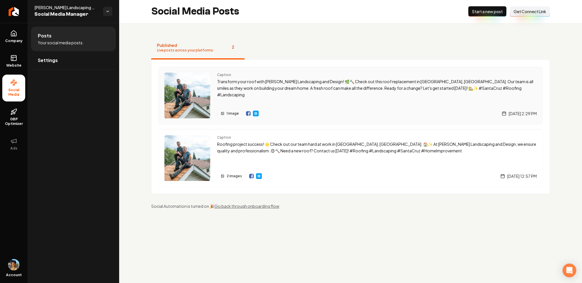
click at [247, 114] on img "Main content area" at bounding box center [248, 113] width 5 height 5
click at [386, 78] on div "Caption Transform your roof with [PERSON_NAME] Landscaping and Design! 🌿🔨 Check…" at bounding box center [377, 85] width 320 height 25
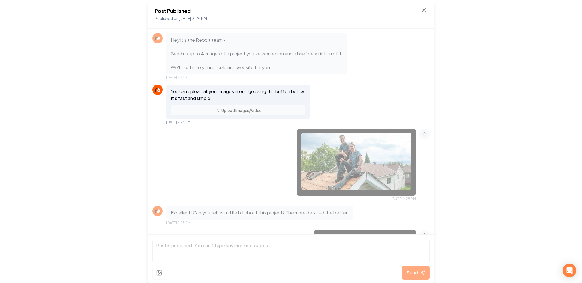
scroll to position [167, 0]
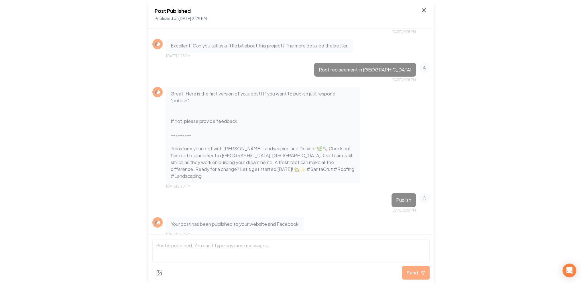
click at [424, 10] on icon at bounding box center [423, 10] width 3 height 3
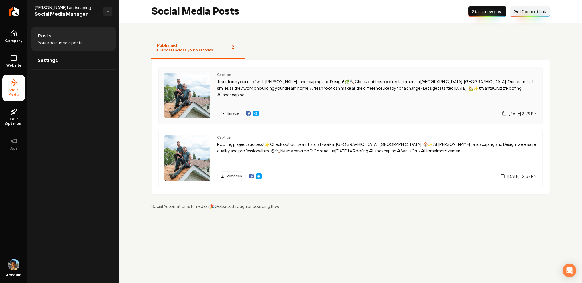
click at [250, 113] on img "Main content area" at bounding box center [248, 113] width 5 height 5
click at [251, 176] on img "Main content area" at bounding box center [251, 176] width 5 height 5
